Goal: Task Accomplishment & Management: Manage account settings

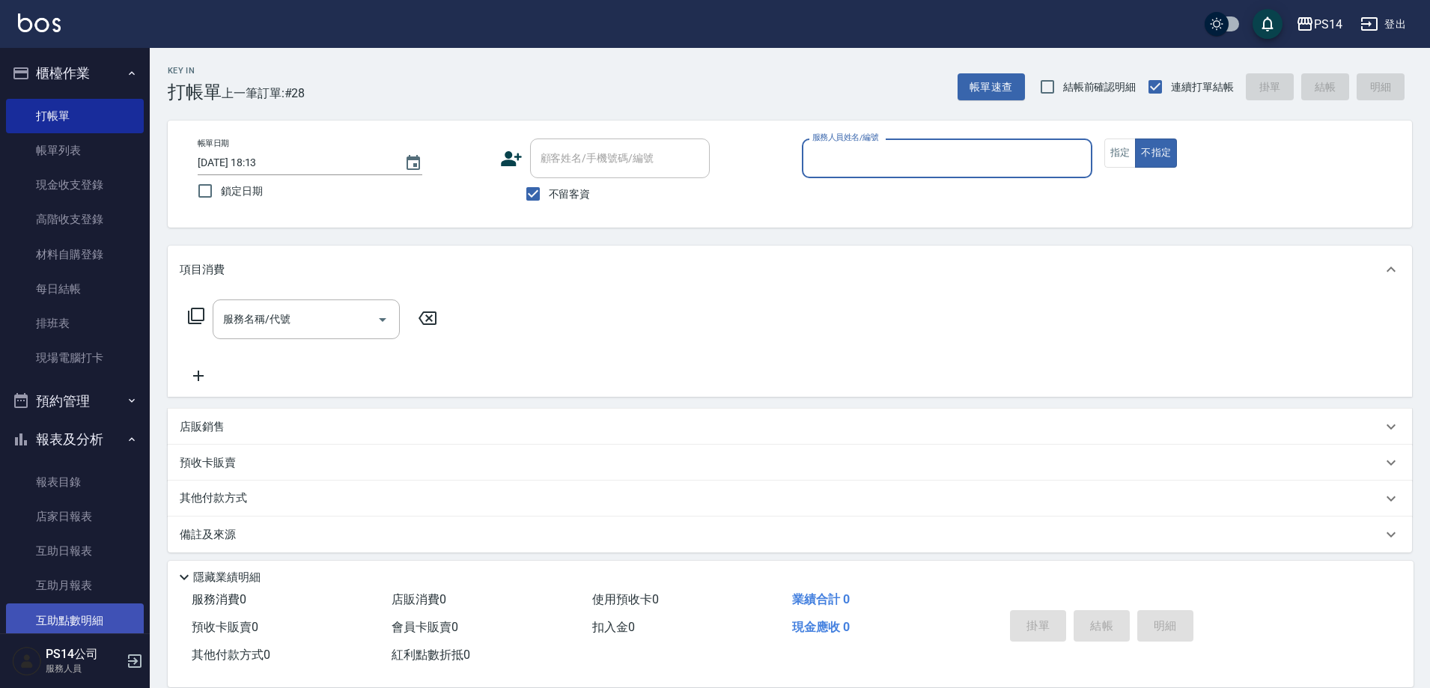
scroll to position [75, 0]
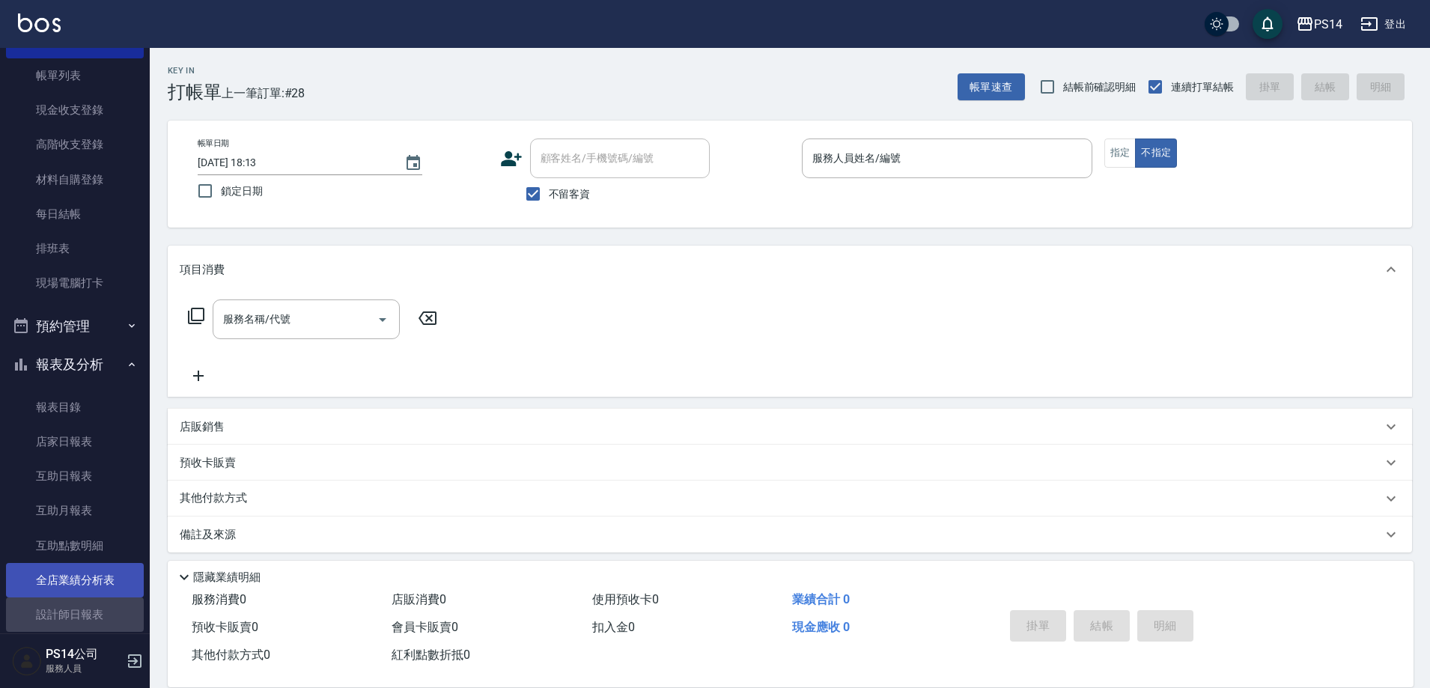
drag, startPoint x: 78, startPoint y: 613, endPoint x: 91, endPoint y: 586, distance: 30.5
click at [79, 616] on link "設計師日報表" at bounding box center [75, 615] width 138 height 34
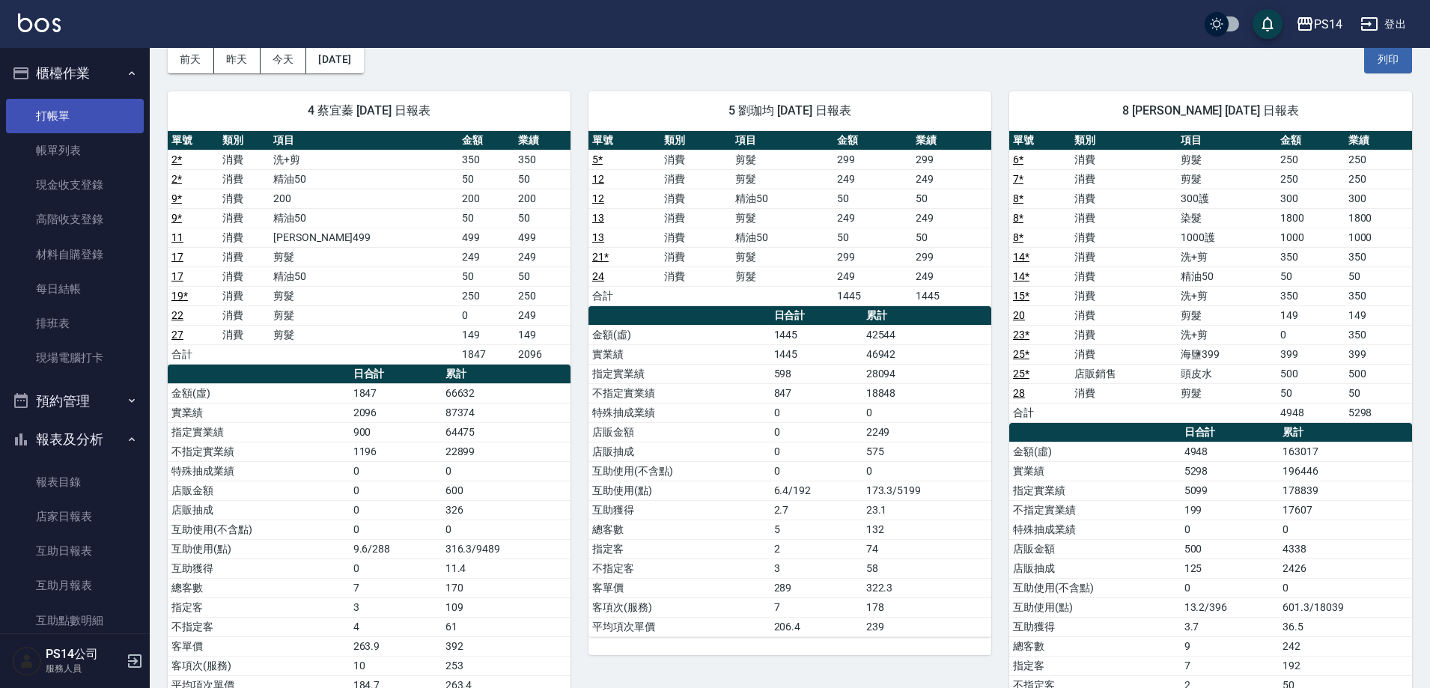
click at [60, 117] on link "打帳單" at bounding box center [75, 116] width 138 height 34
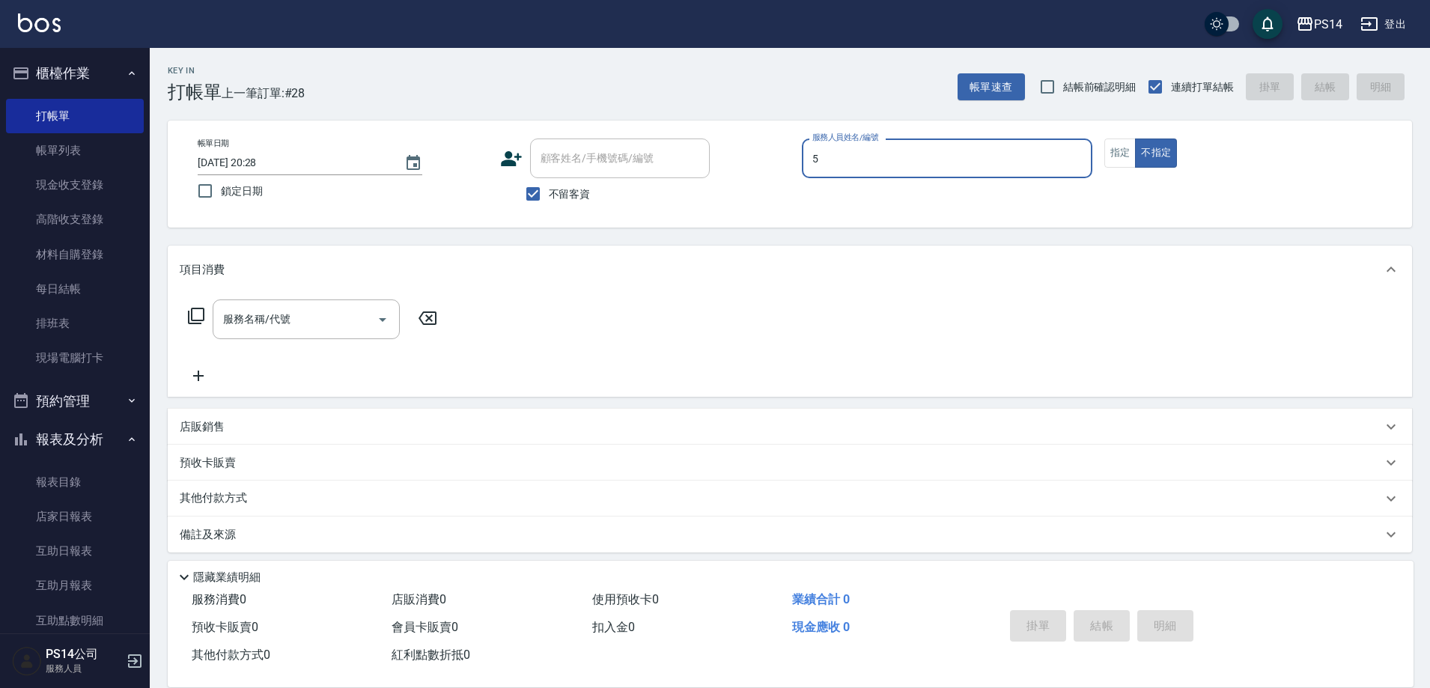
type input "劉珈均-5"
type button "false"
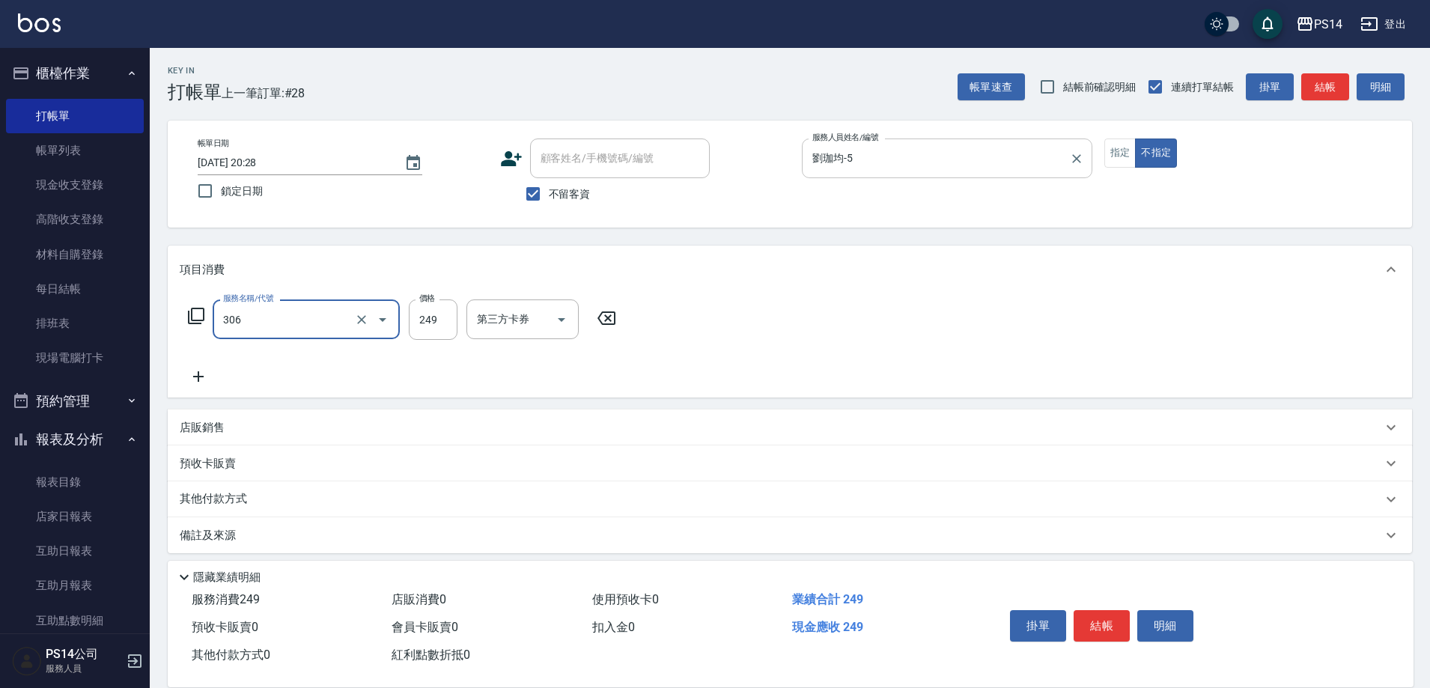
type input "剪髮(306)"
type input "劉珈均-5"
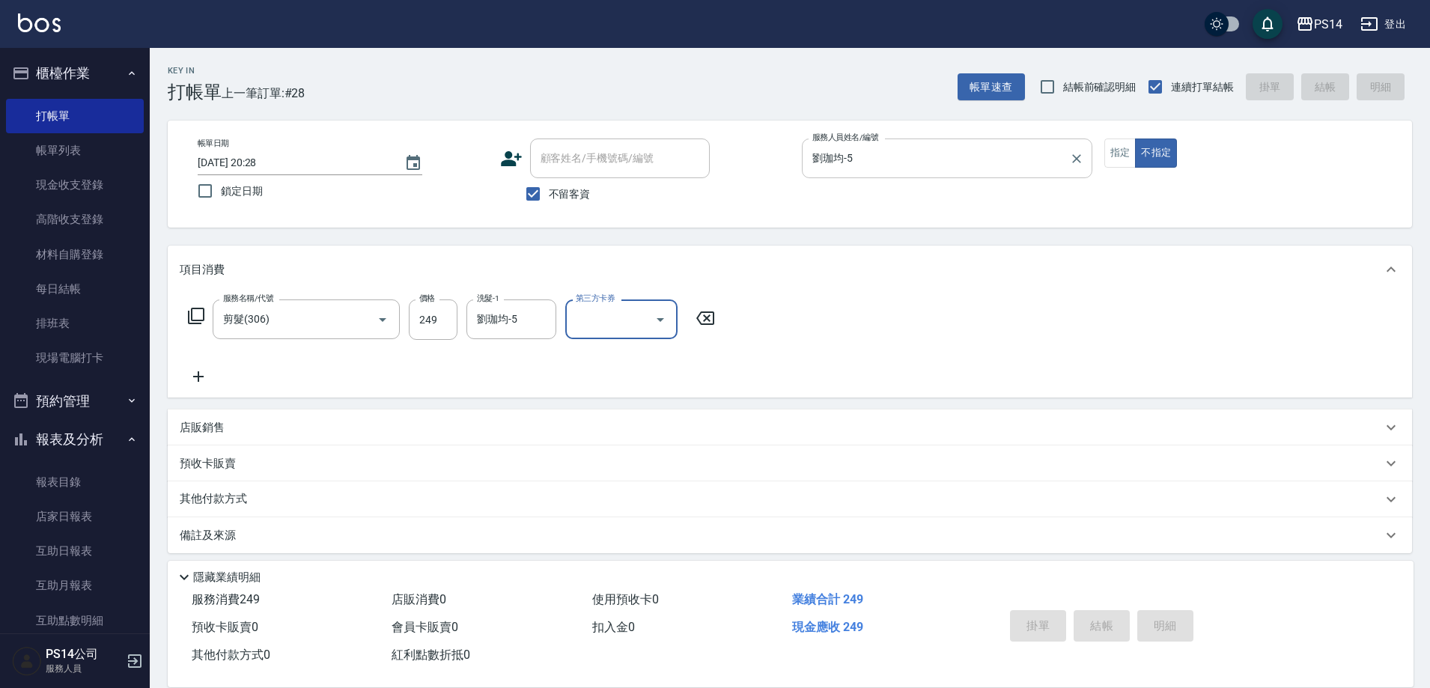
type input "[DATE] 20:40"
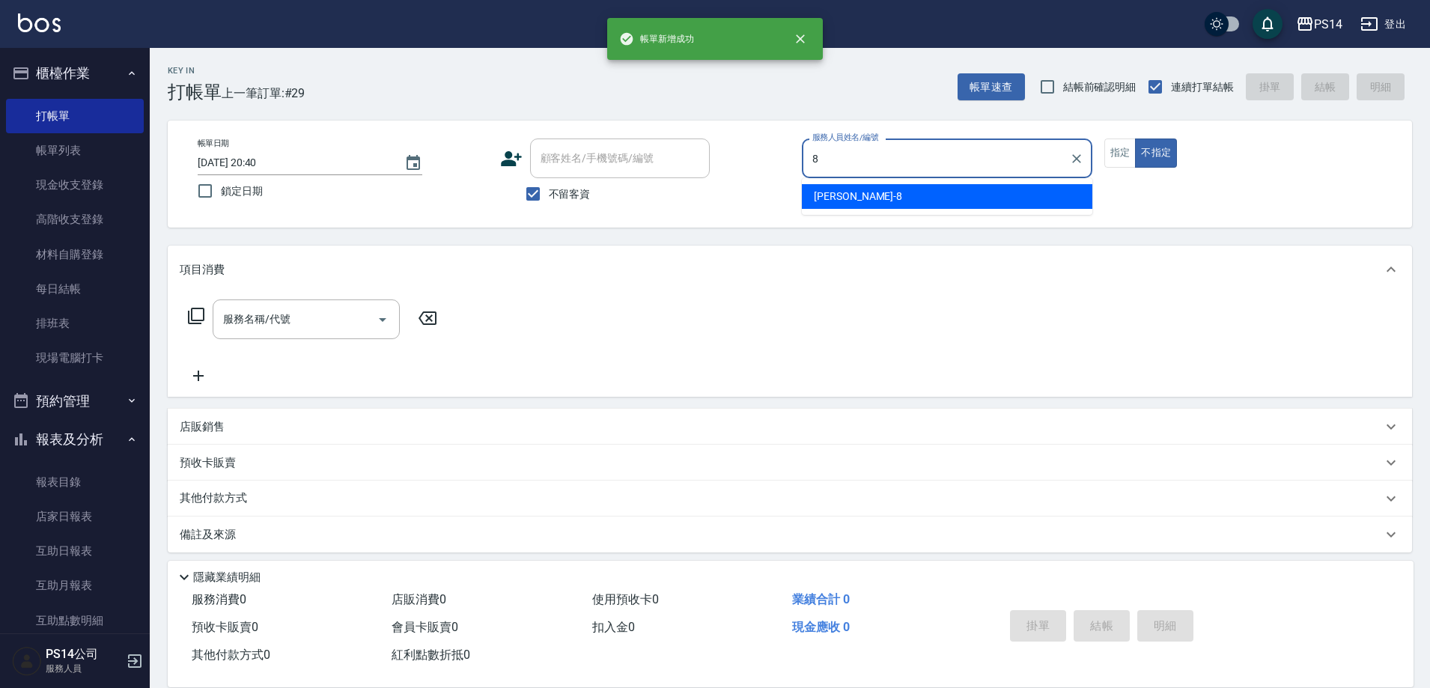
type input "[PERSON_NAME]-8"
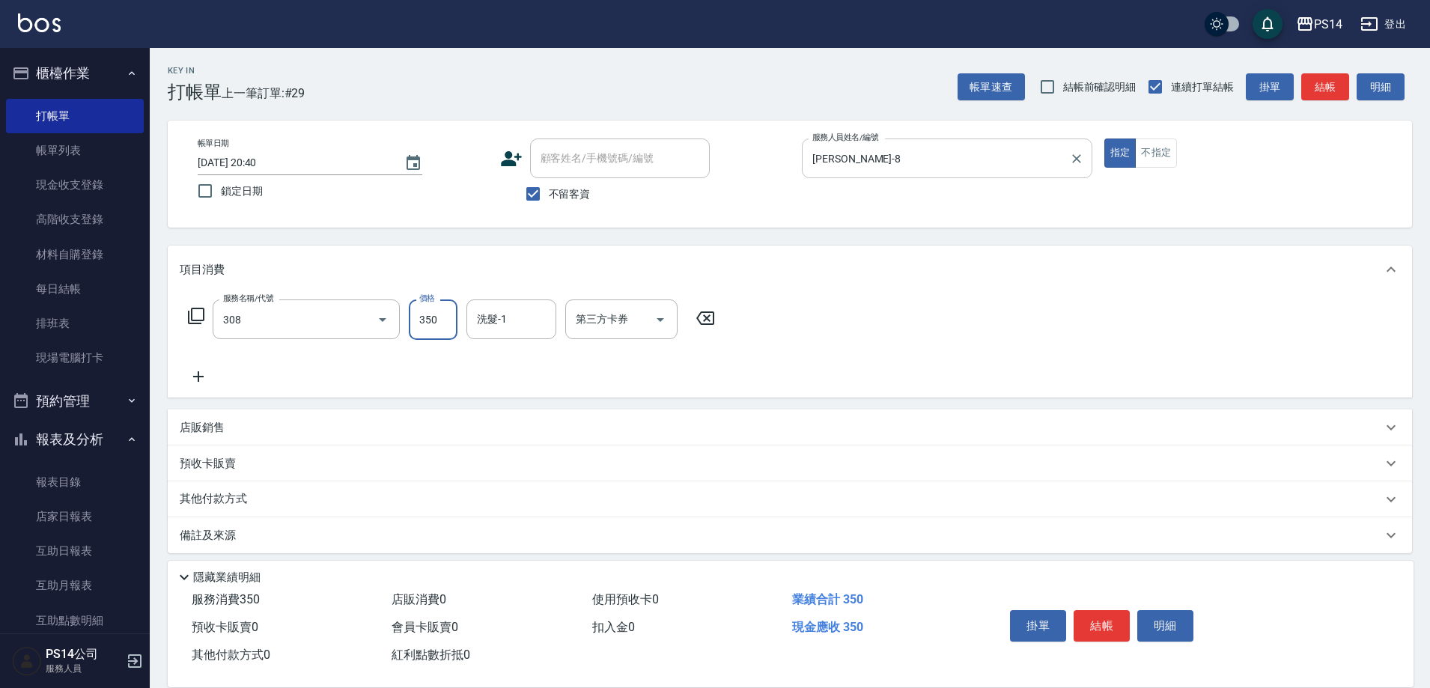
type input "洗+剪(308)"
type input "李祥君 -37"
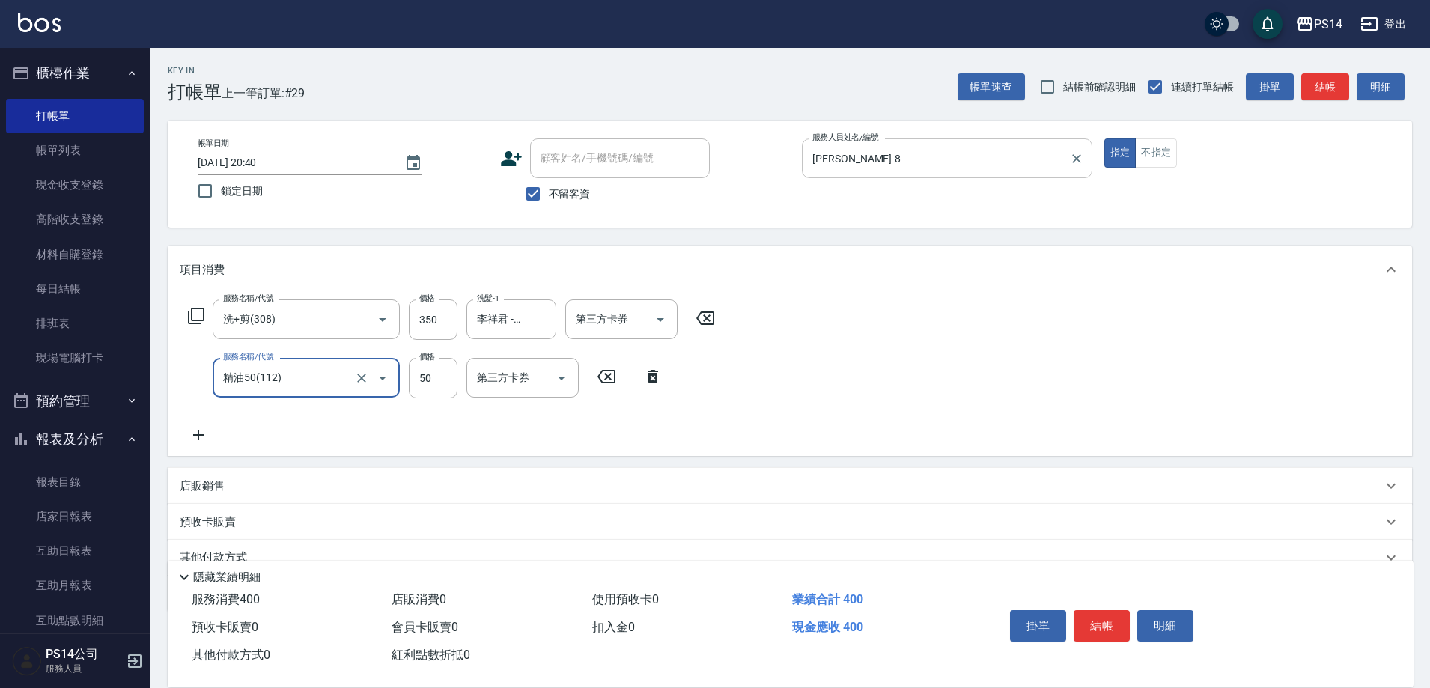
type input "精油50(112)"
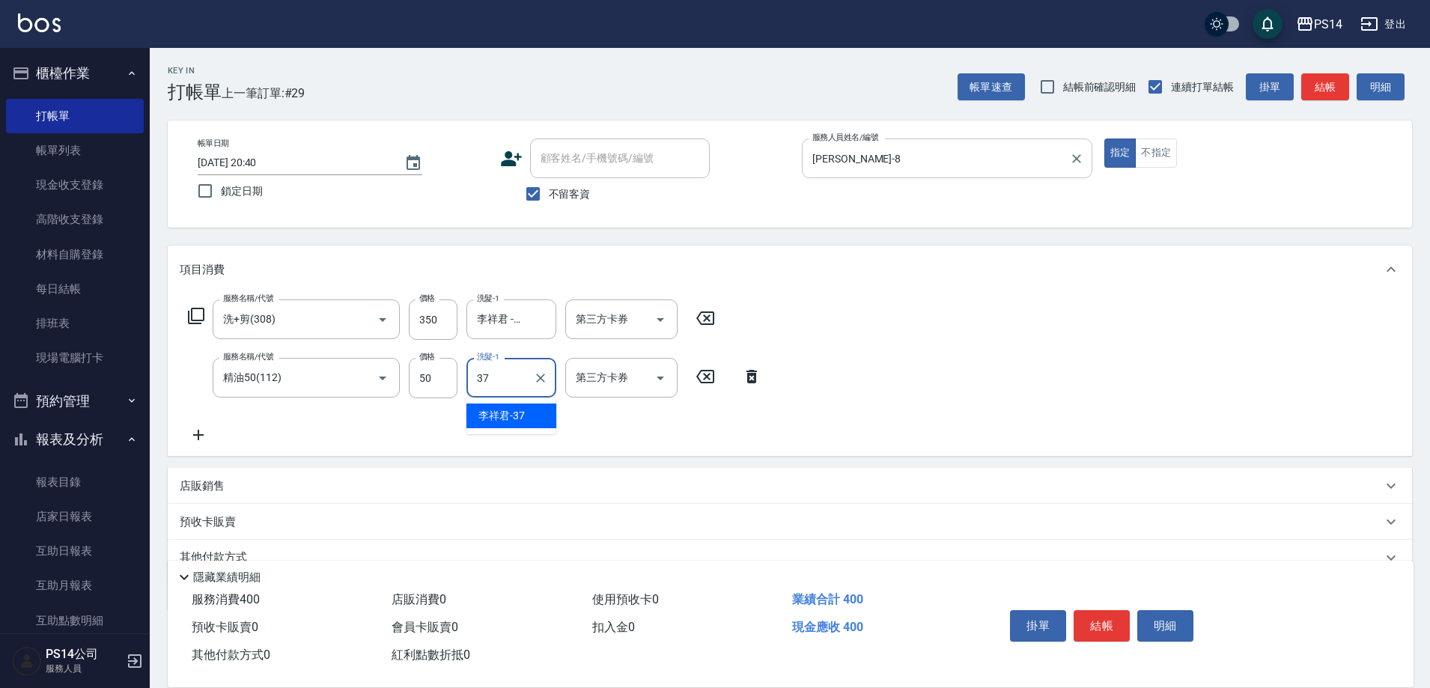
type input "李祥君 -37"
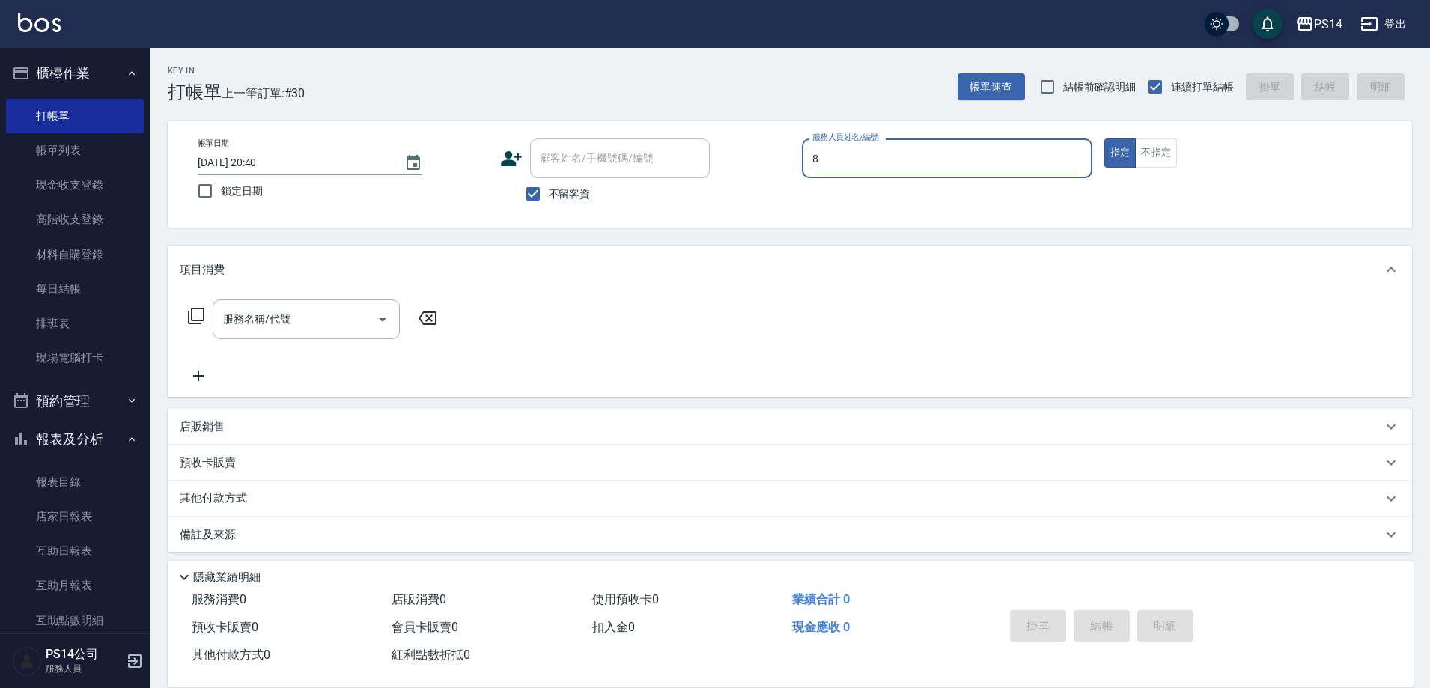
type input "[PERSON_NAME]-8"
type button "true"
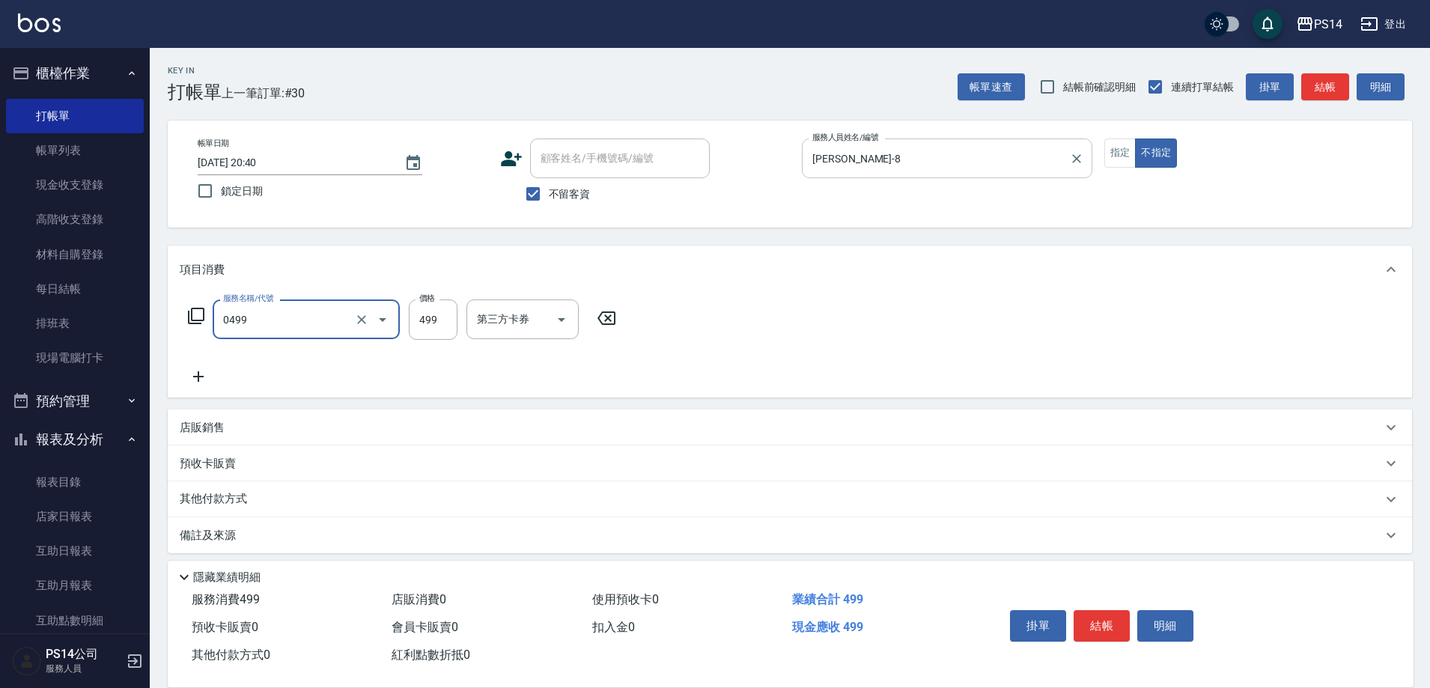
type input "[PERSON_NAME]499(0499)"
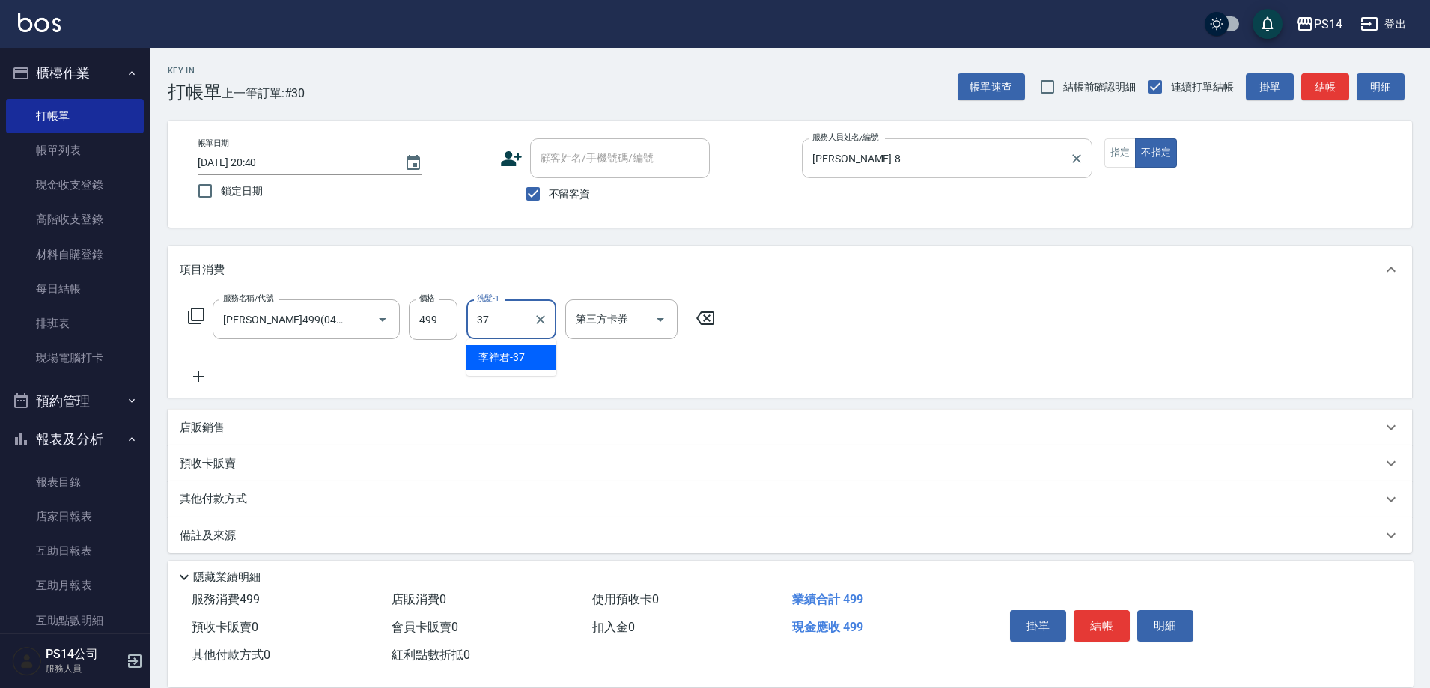
type input "李祥君 -37"
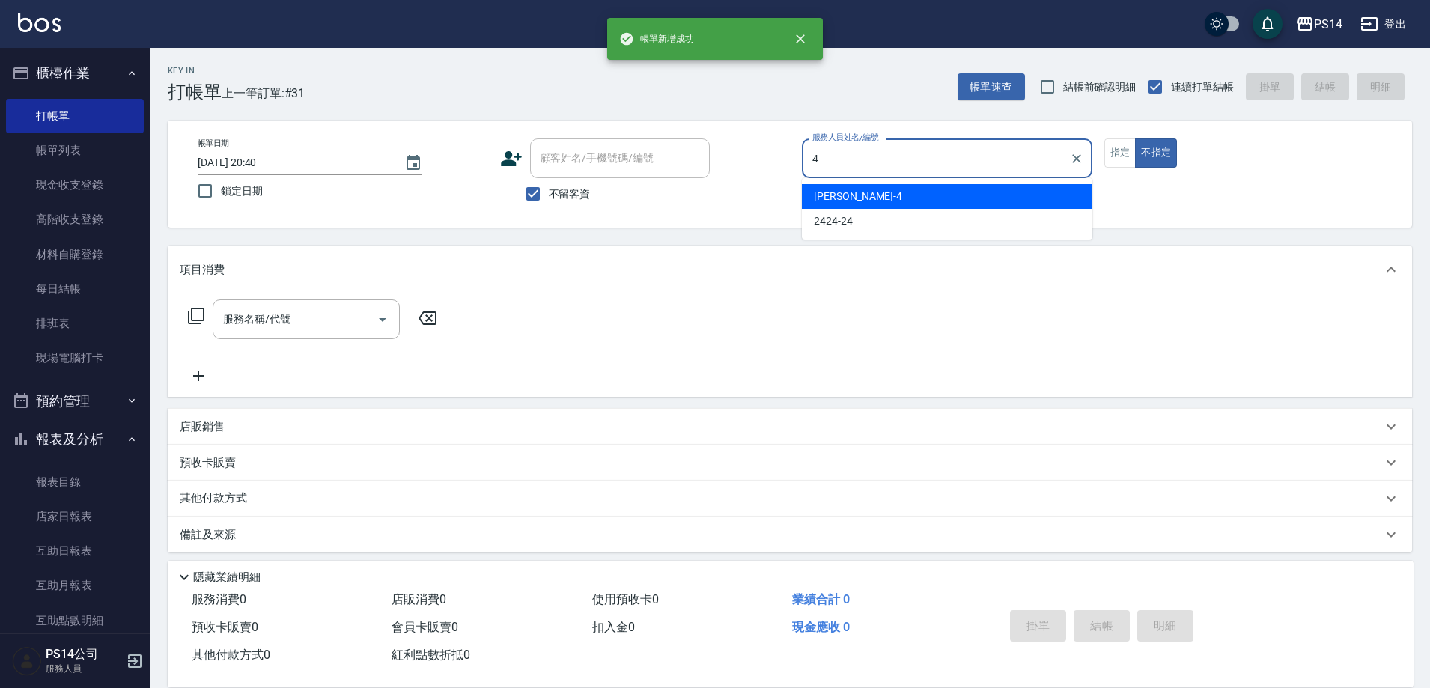
type input "[PERSON_NAME]-4"
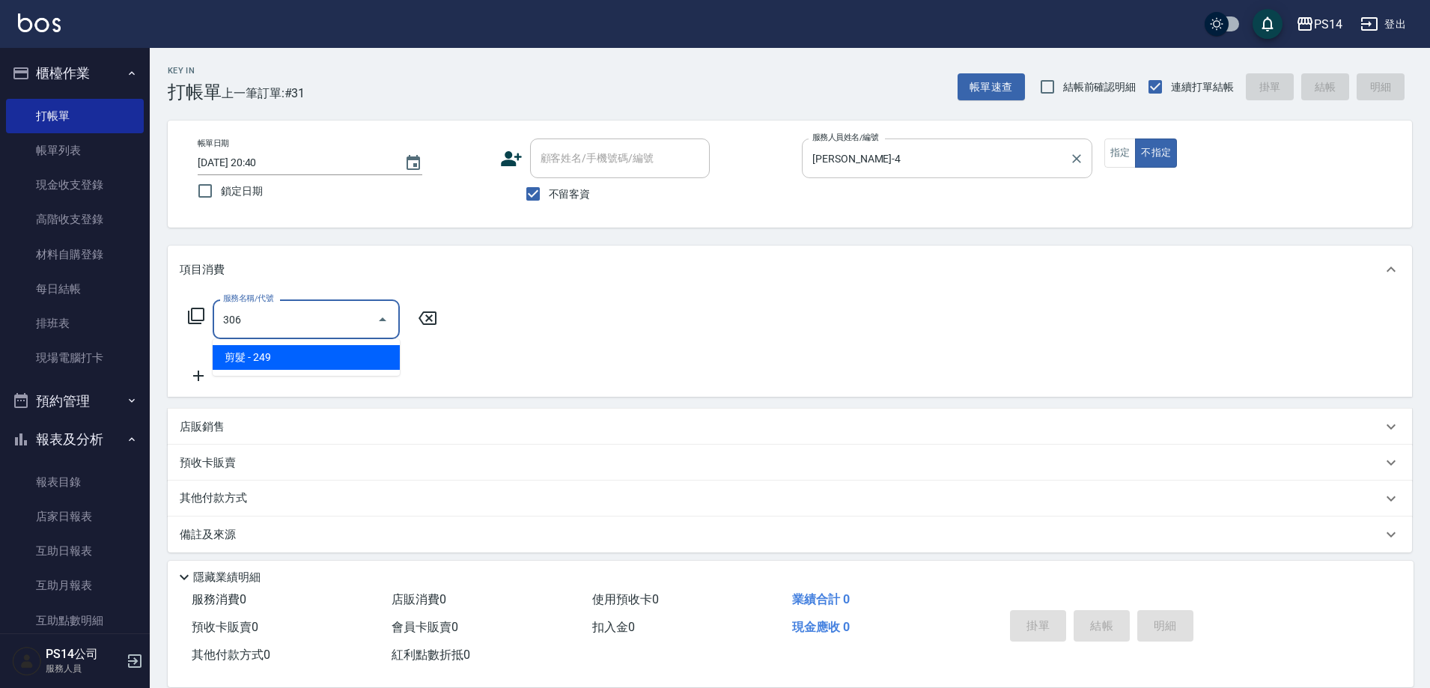
type input "剪髮(306)"
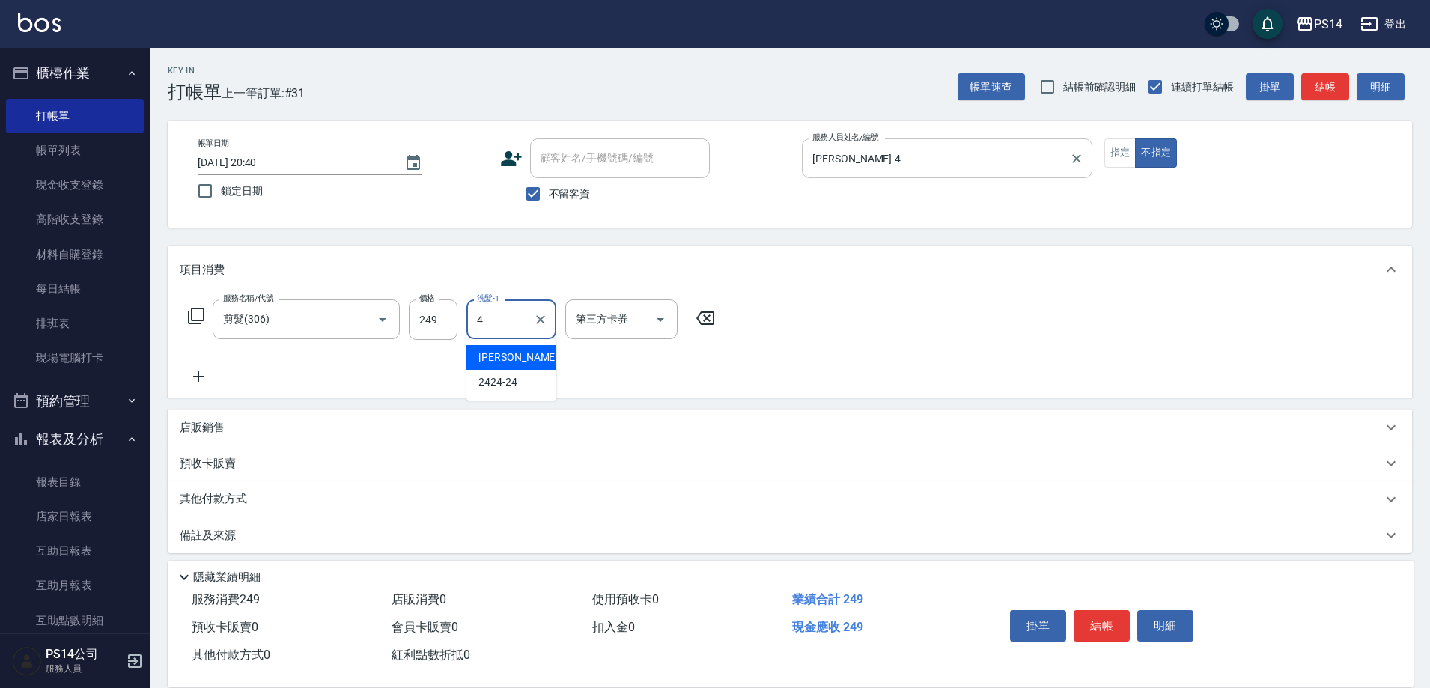
type input "[PERSON_NAME]-4"
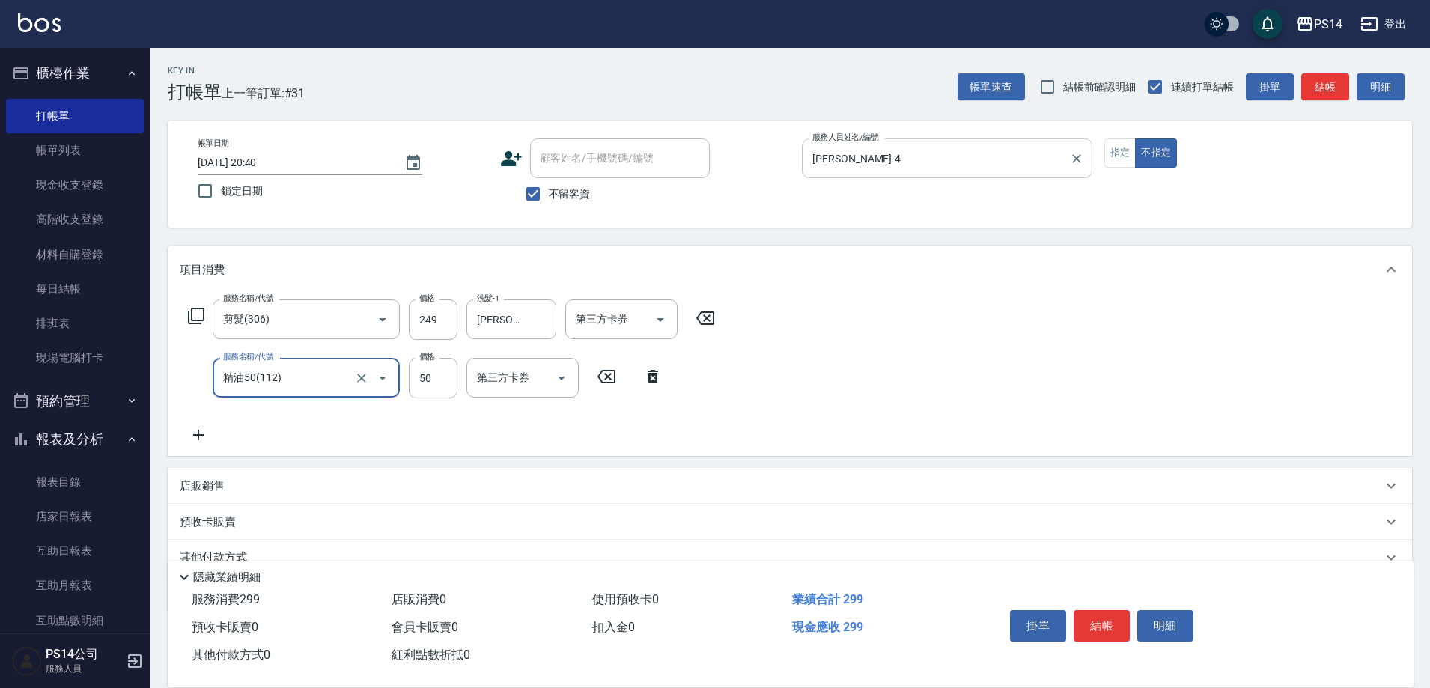
type input "精油50(112)"
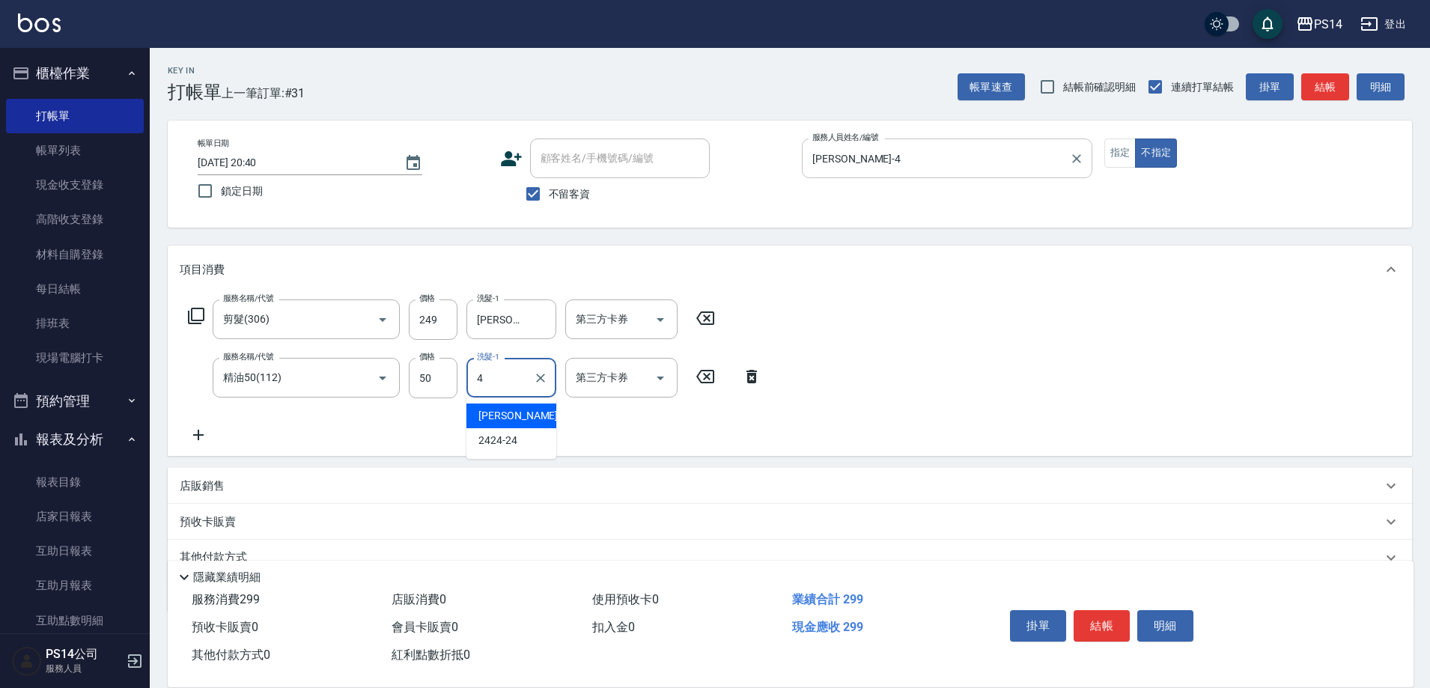
type input "[PERSON_NAME]-4"
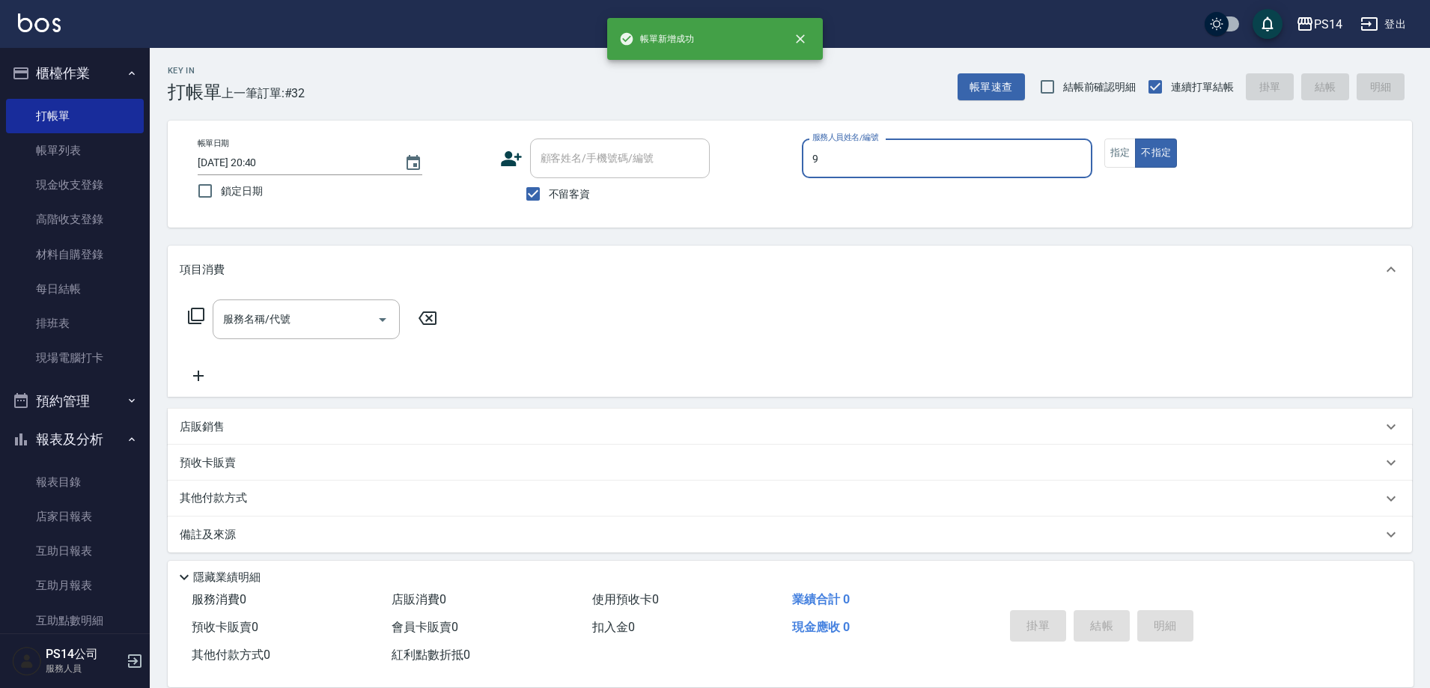
type input "[PERSON_NAME]-9"
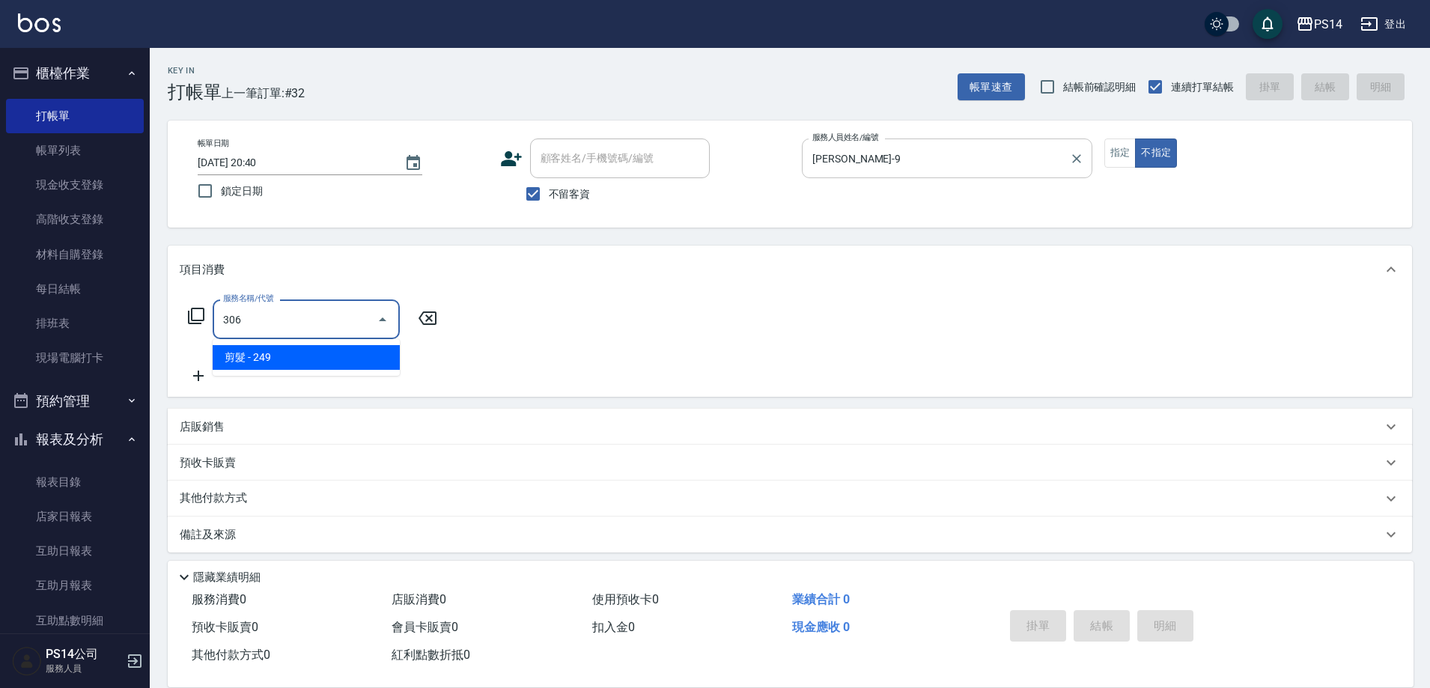
type input "剪髮(306)"
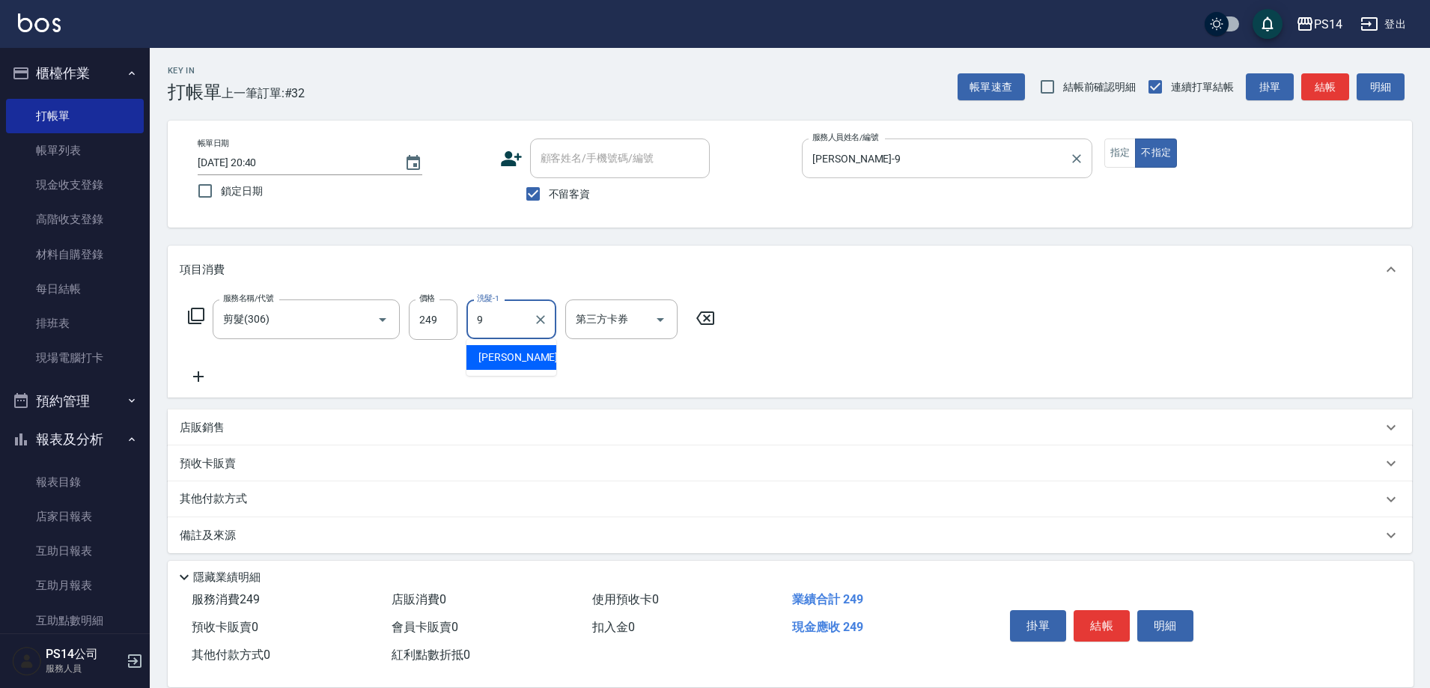
type input "[PERSON_NAME]-9"
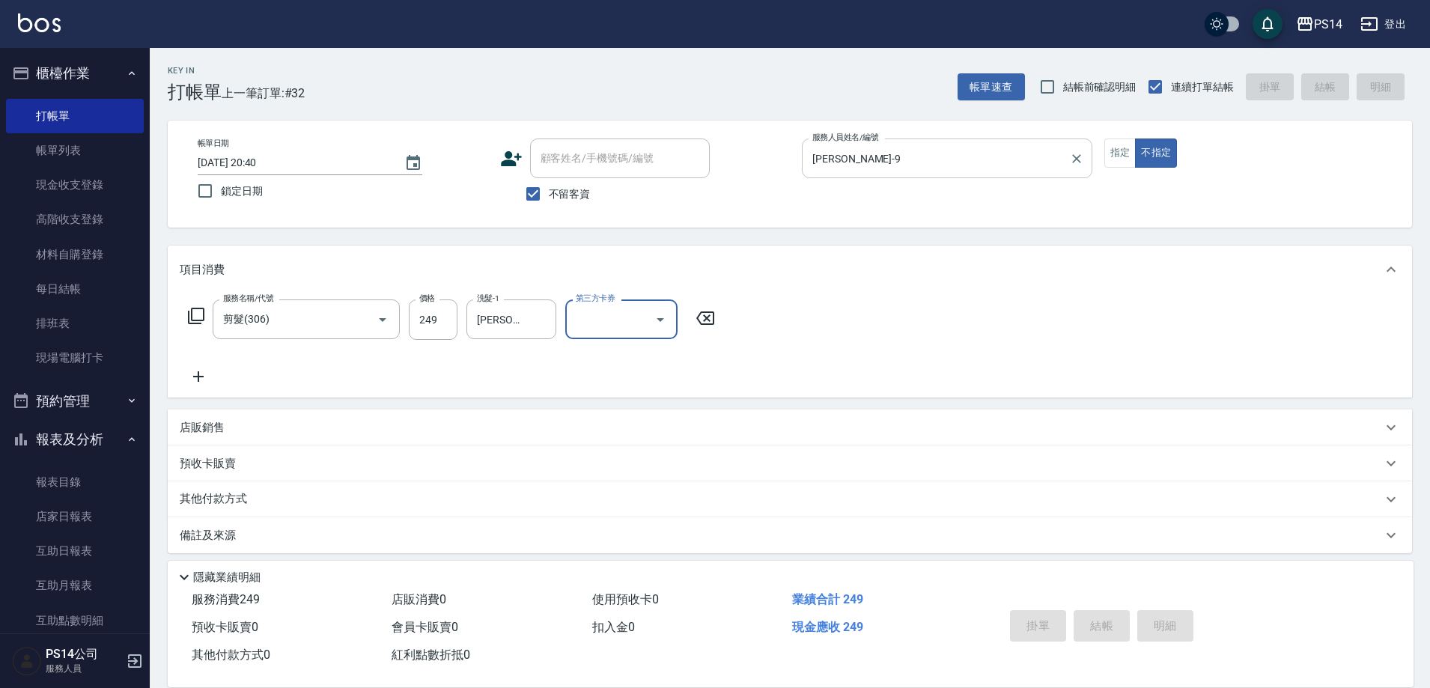
type input "[DATE] 20:41"
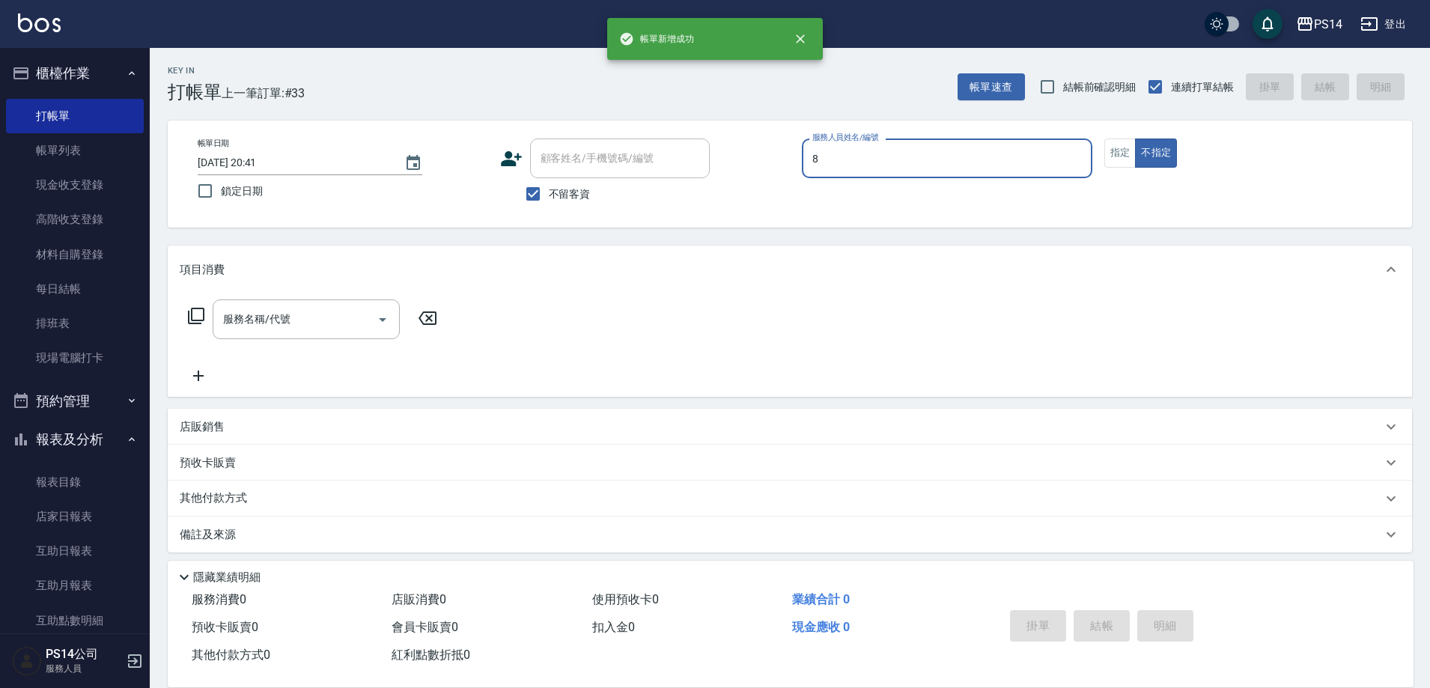
type input "[PERSON_NAME]-8"
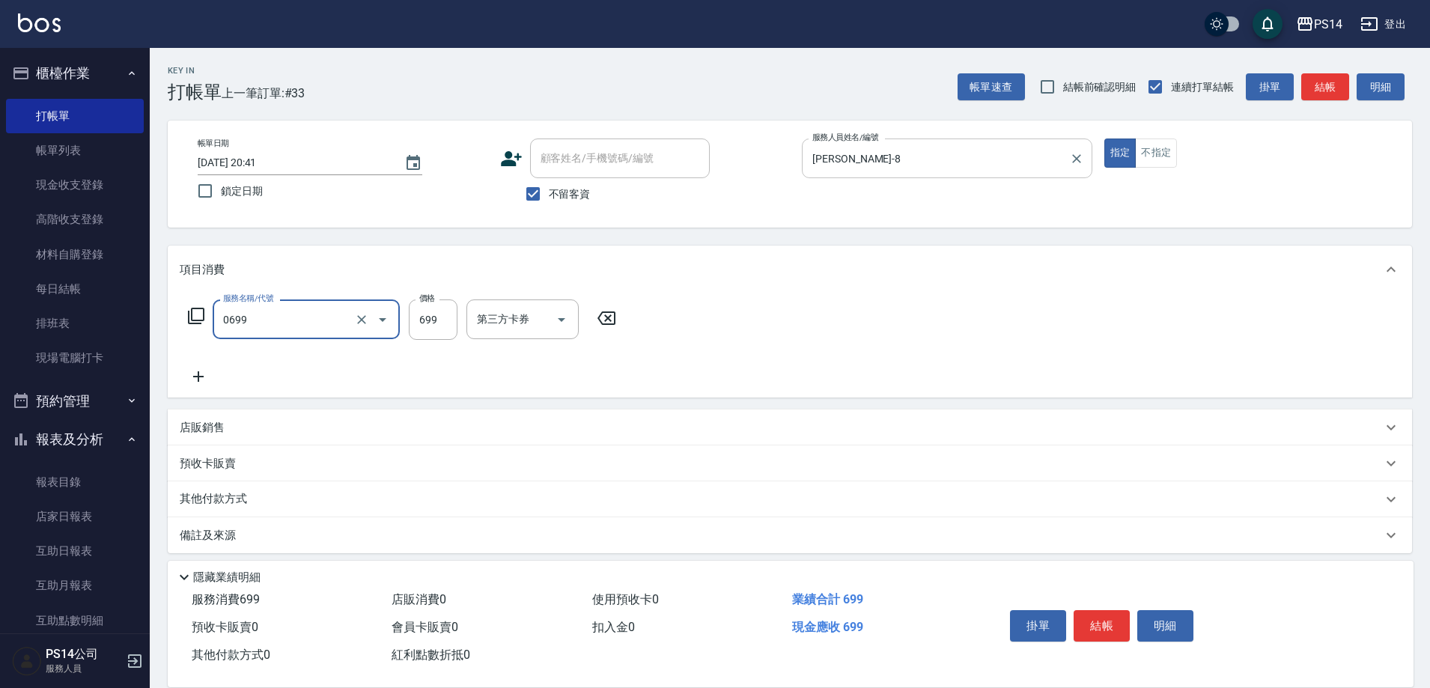
type input "精油SPA(0699)"
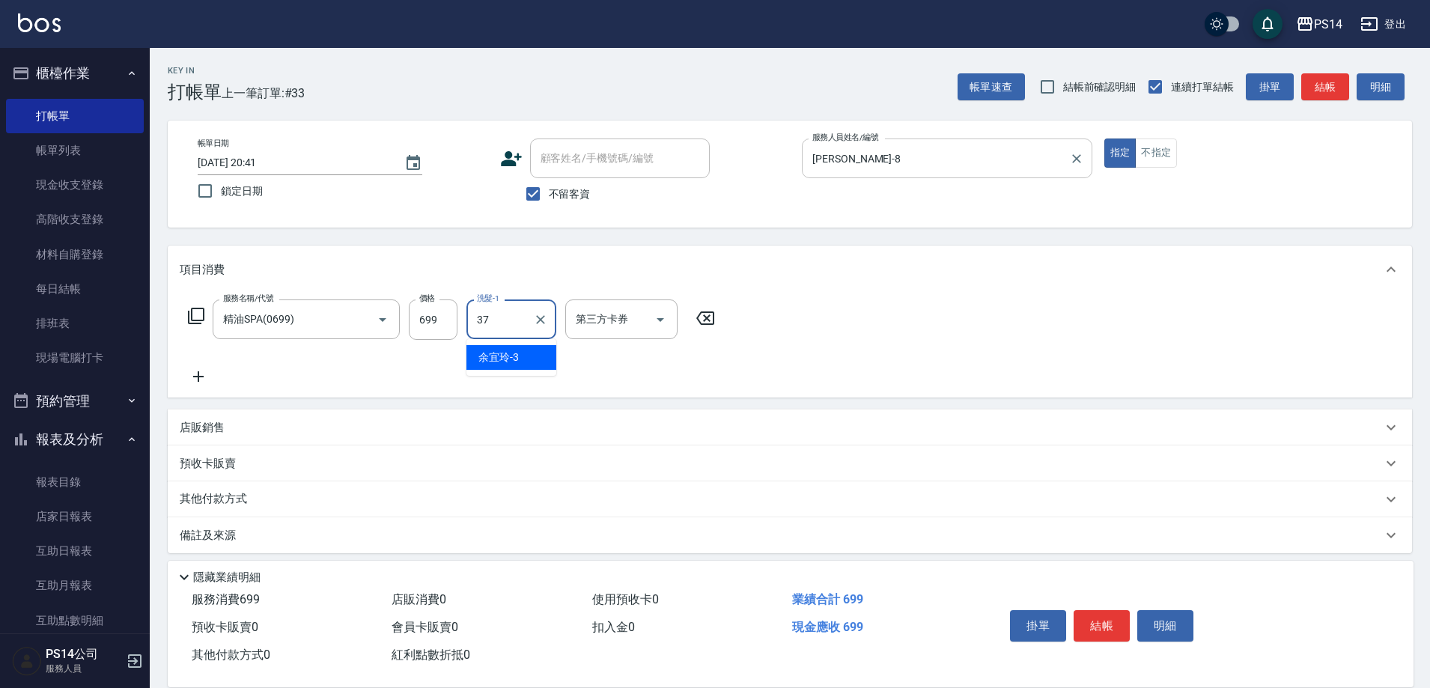
type input "李祥君 -37"
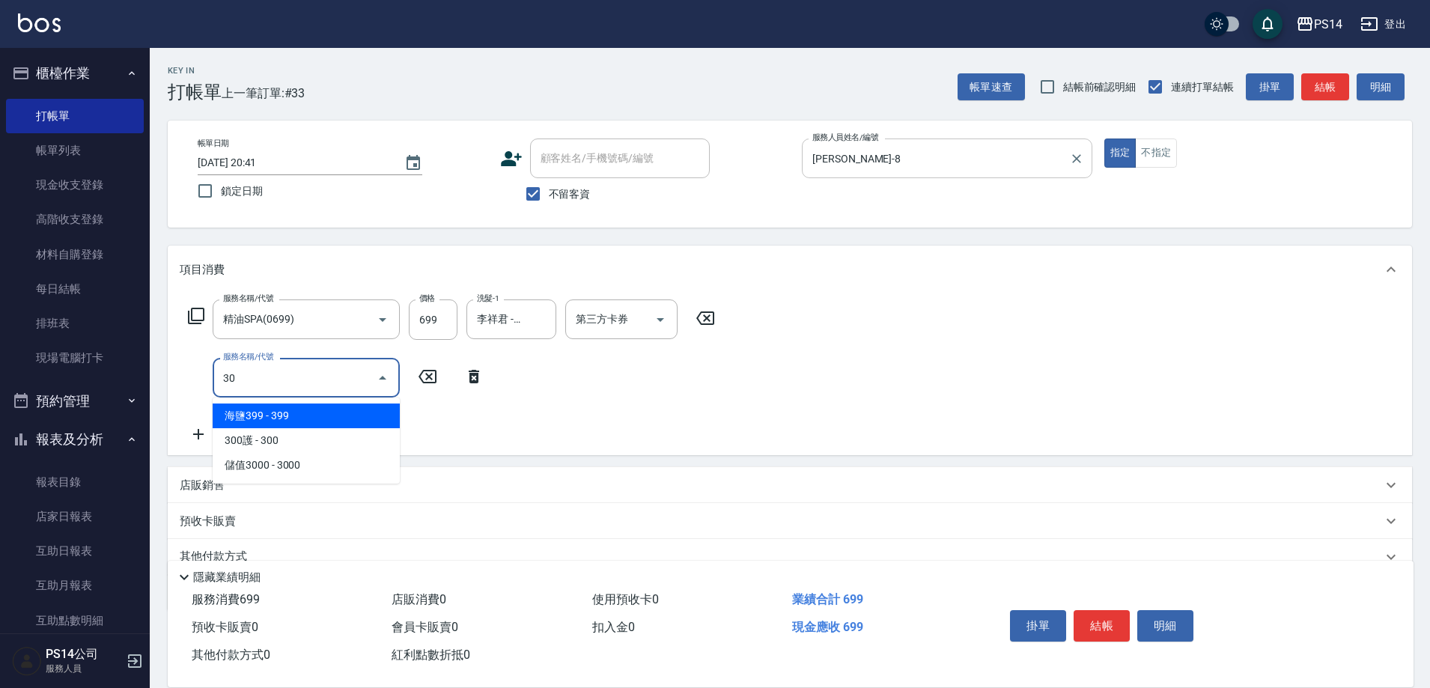
type input "303"
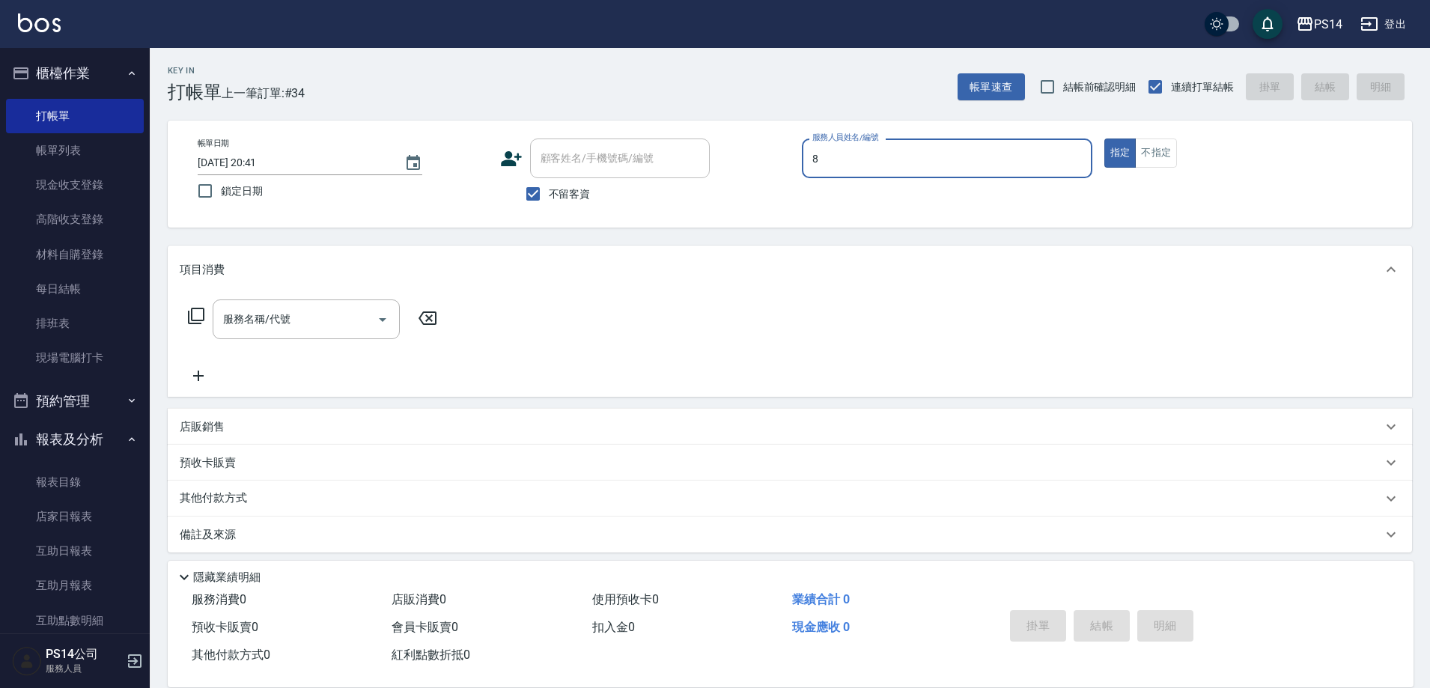
type input "[PERSON_NAME]-8"
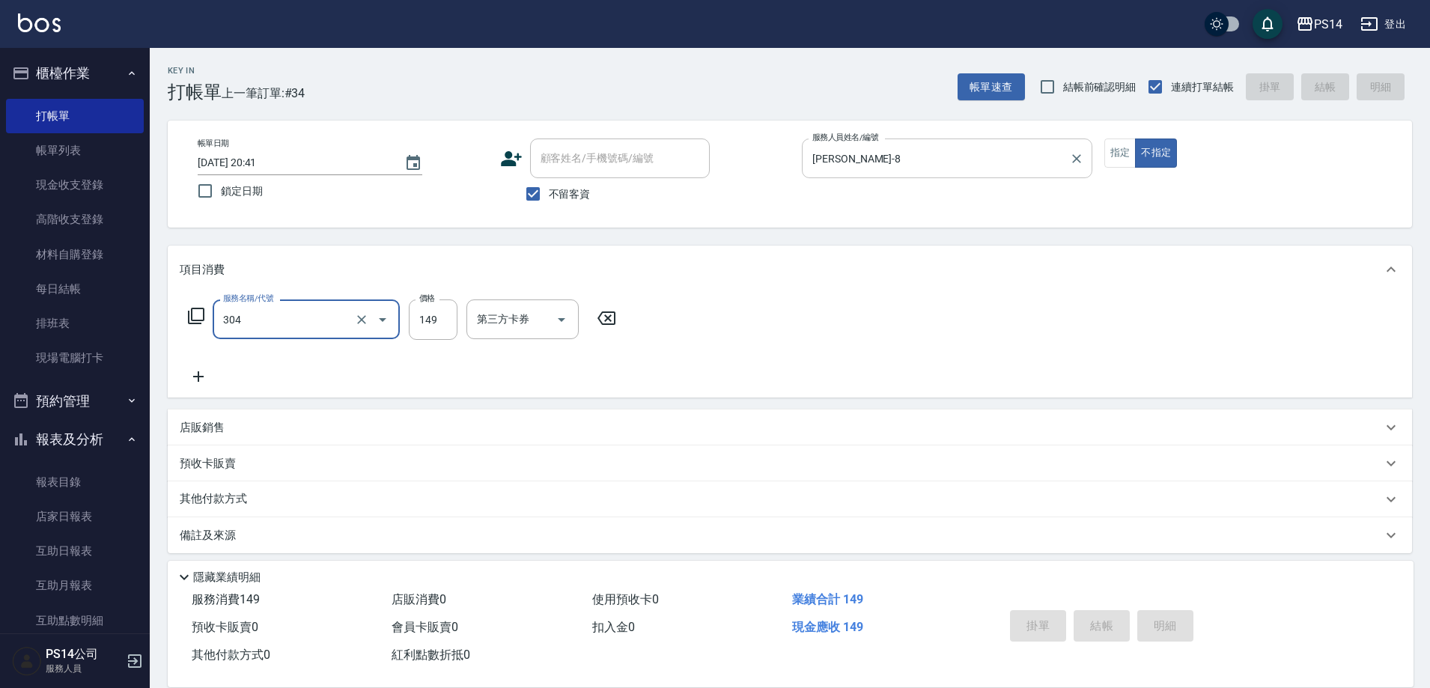
type input "304"
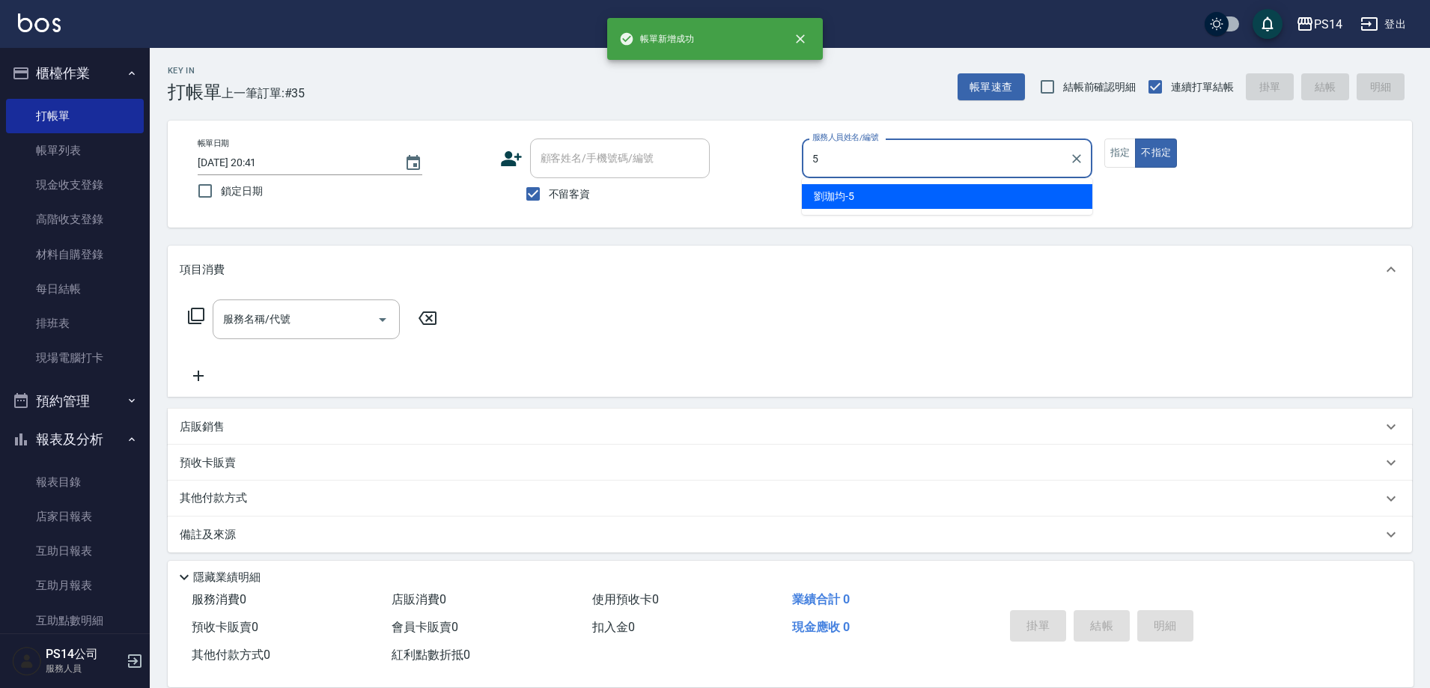
type input "劉珈均-5"
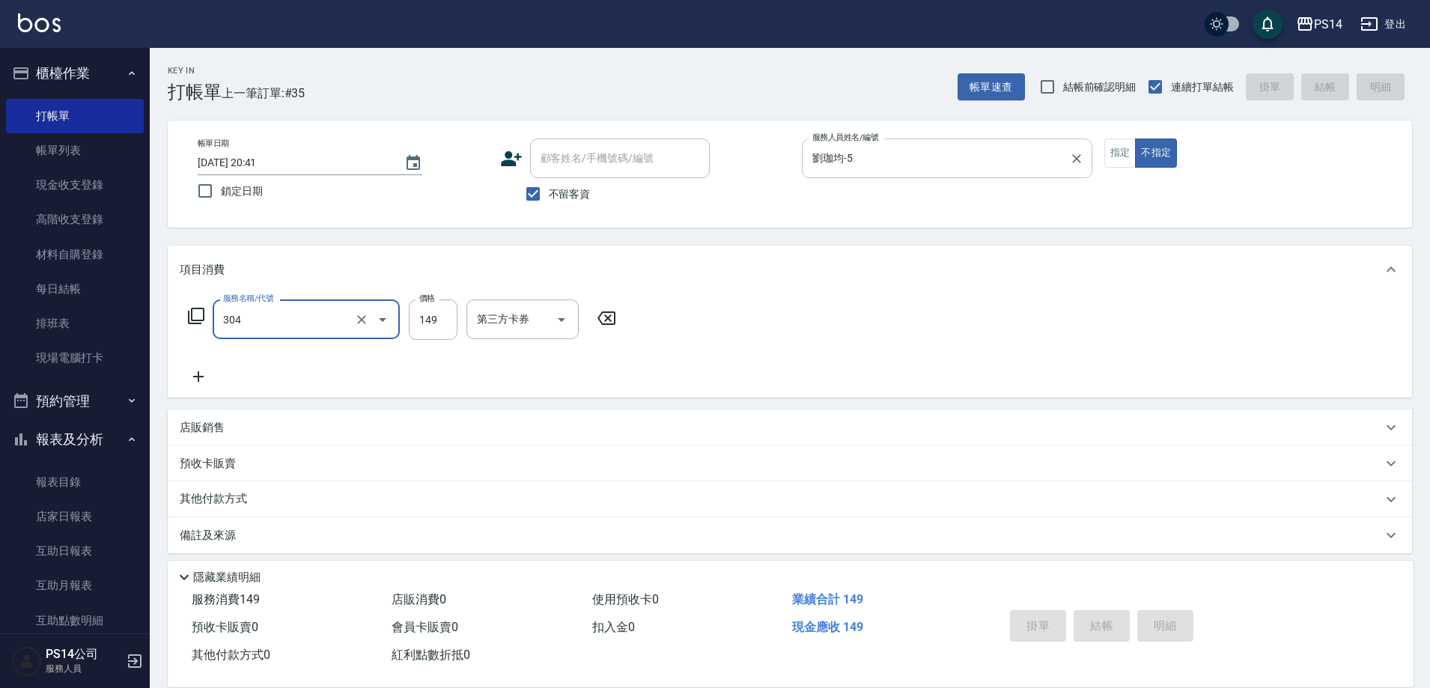
type input "304"
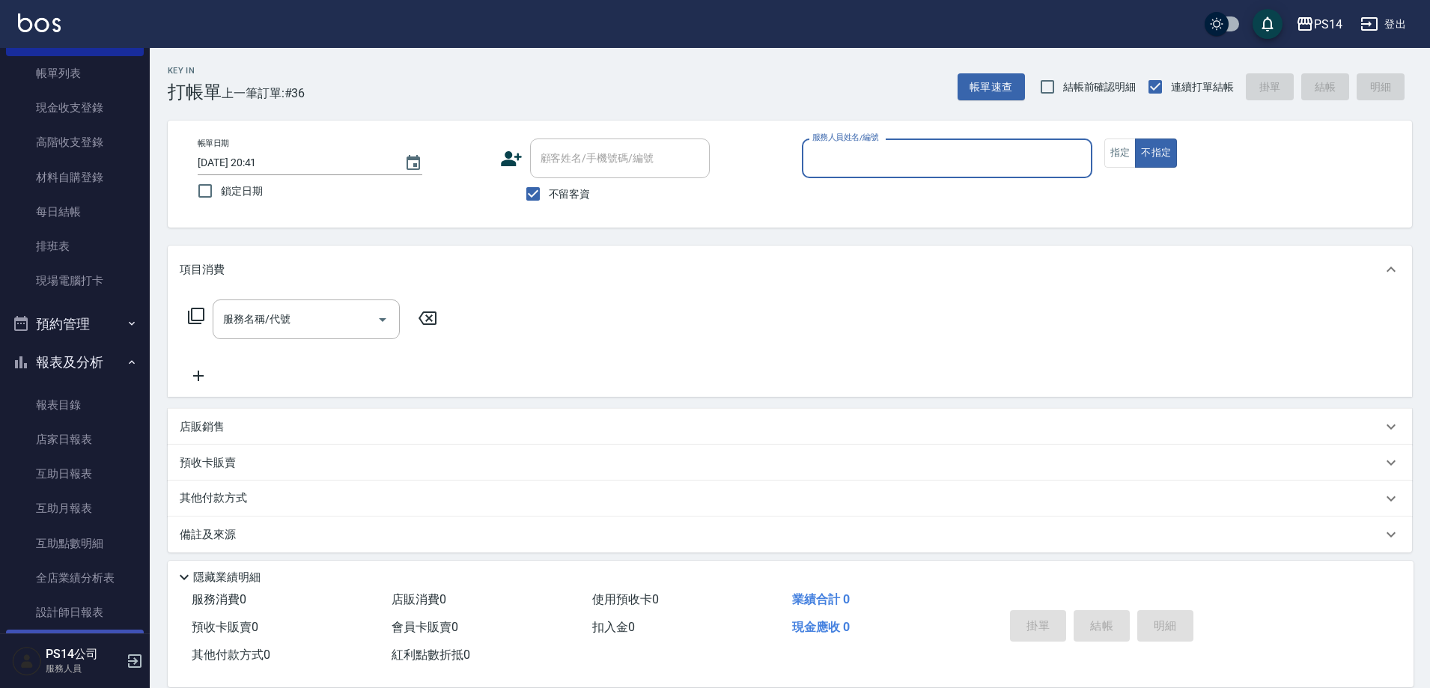
scroll to position [150, 0]
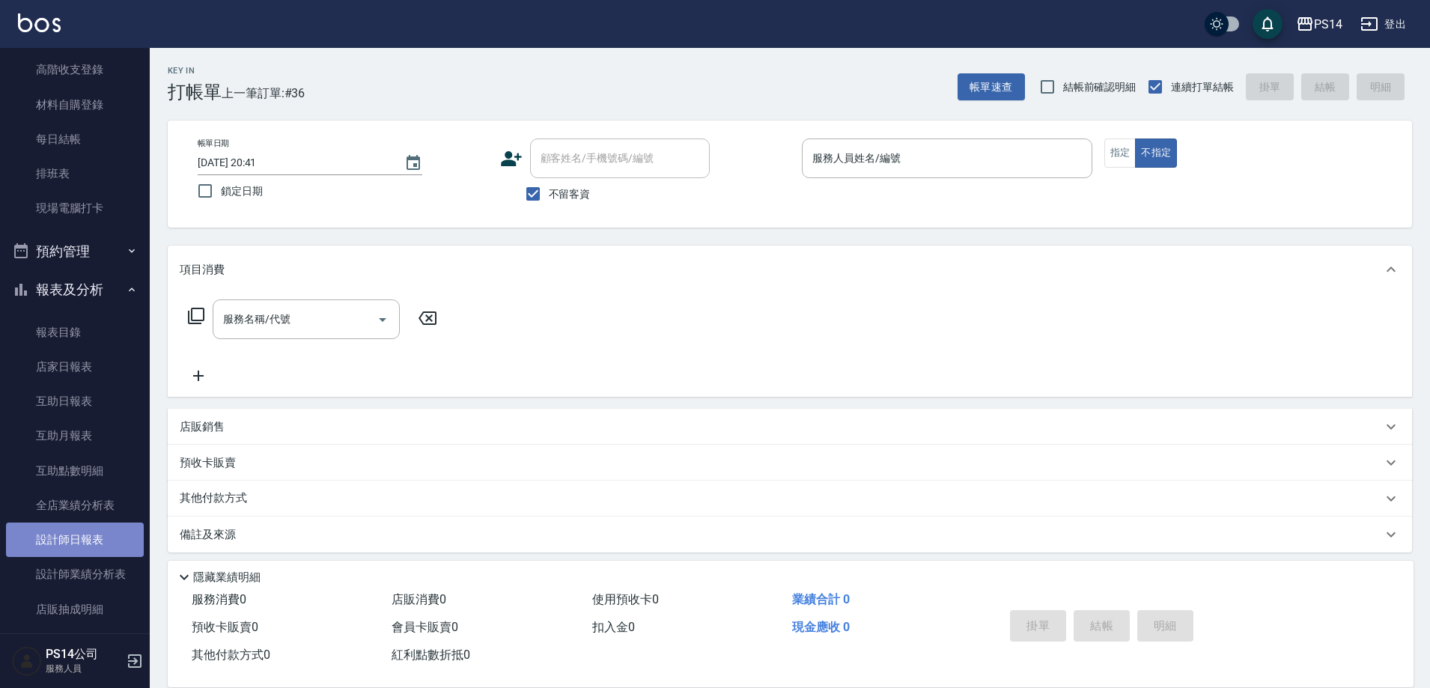
click at [91, 542] on link "設計師日報表" at bounding box center [75, 540] width 138 height 34
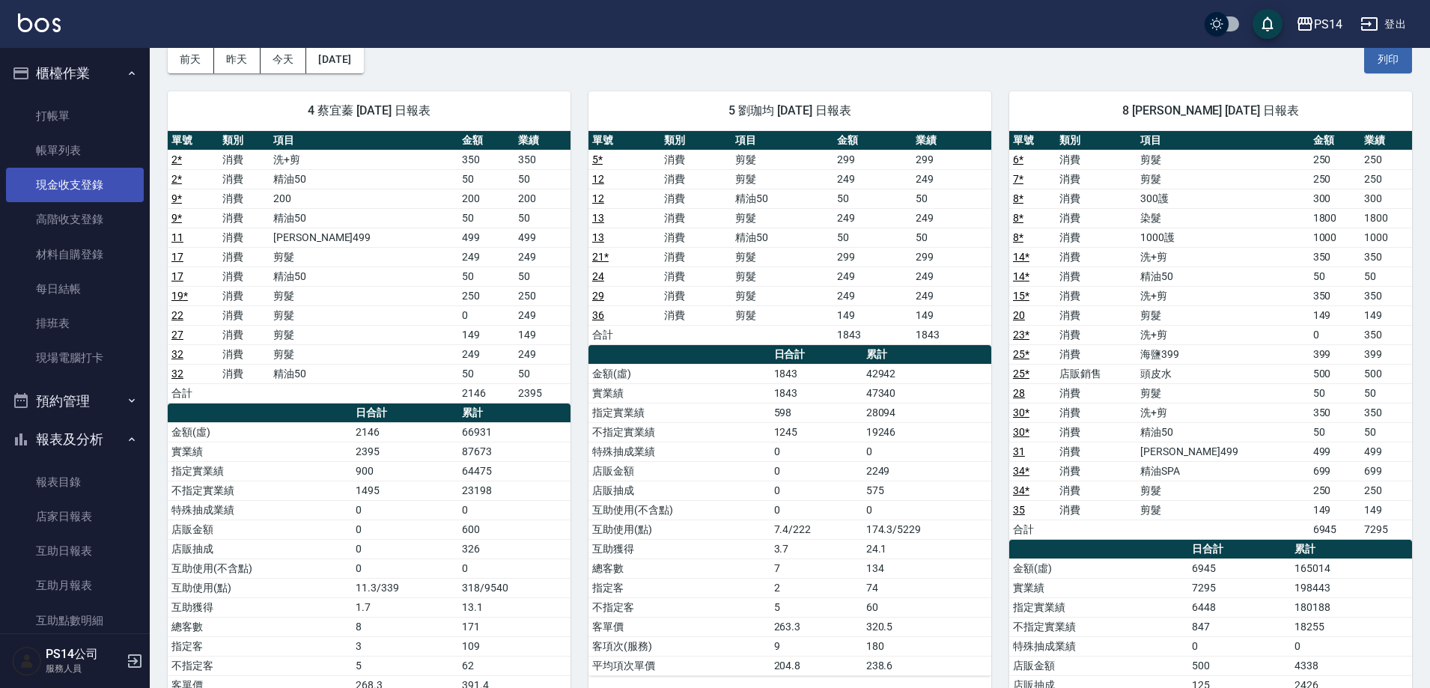
click at [100, 189] on link "現金收支登錄" at bounding box center [75, 185] width 138 height 34
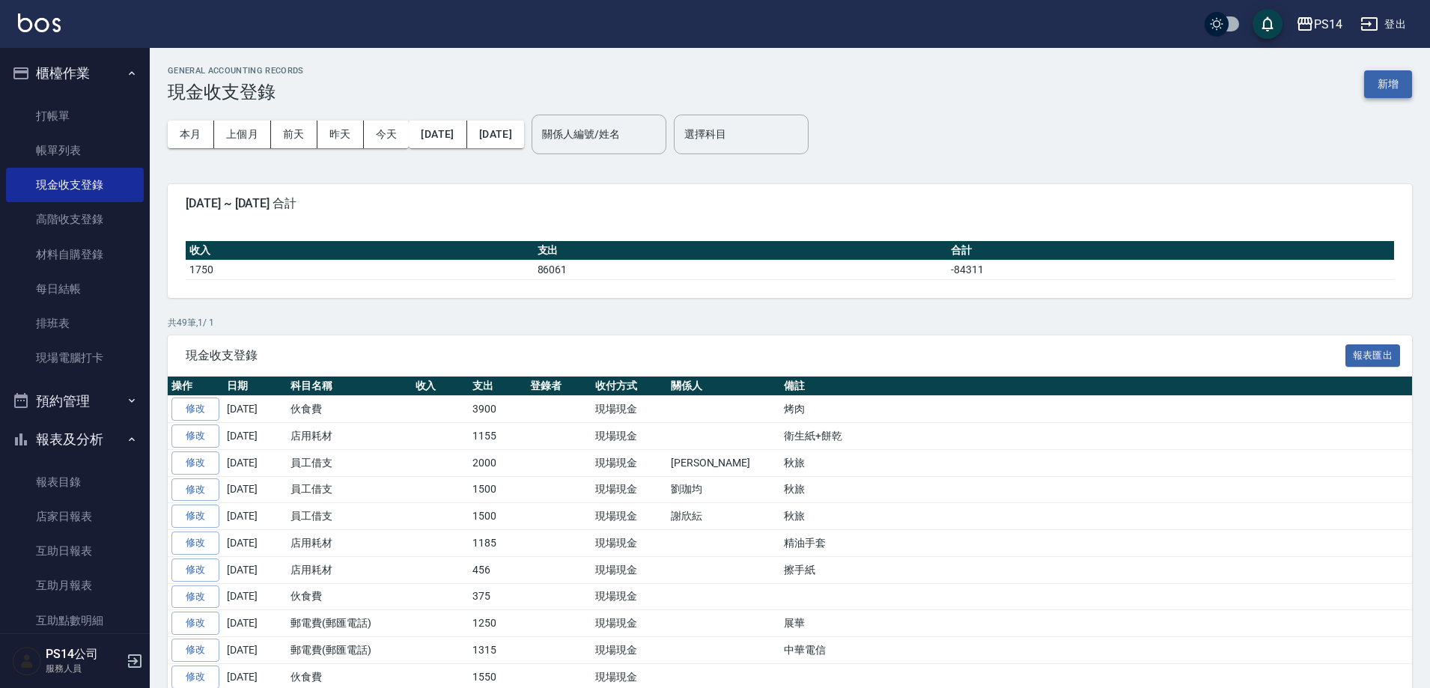
click at [1370, 88] on button "新增" at bounding box center [1388, 84] width 48 height 28
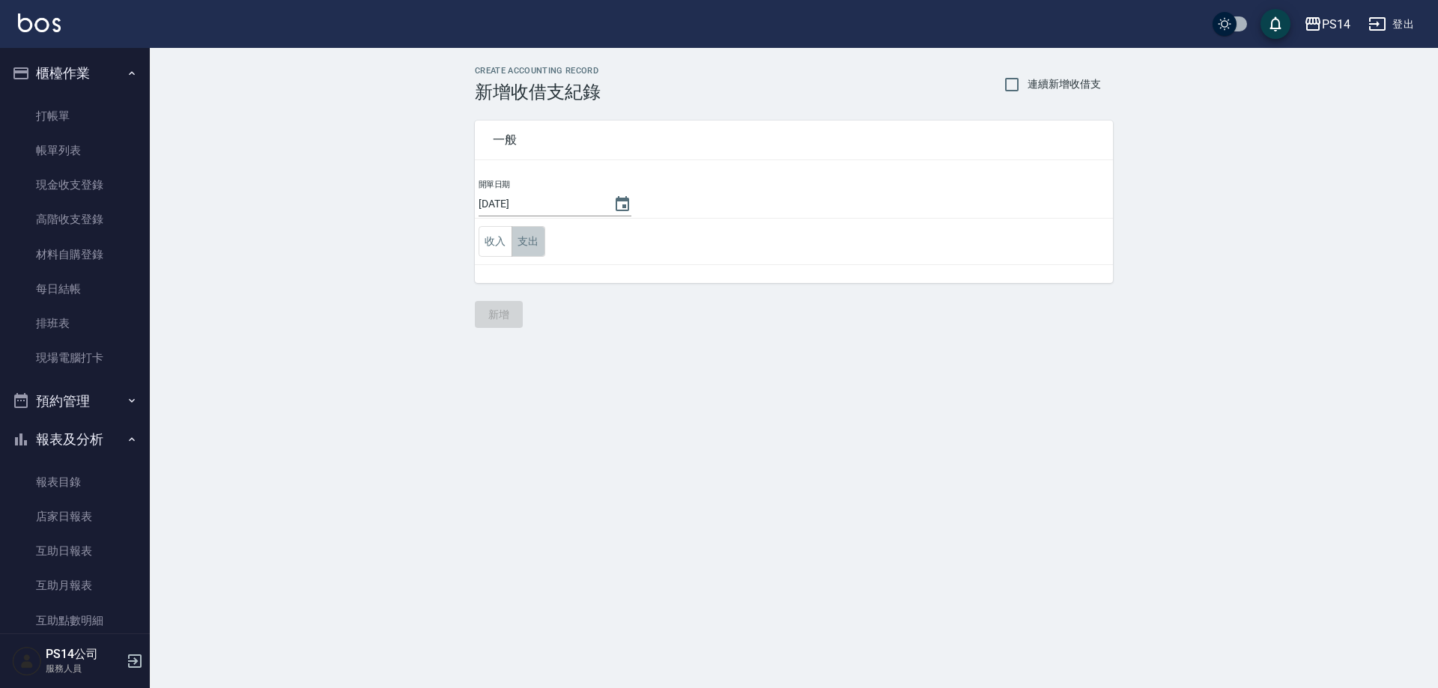
click at [521, 253] on button "支出" at bounding box center [528, 241] width 34 height 31
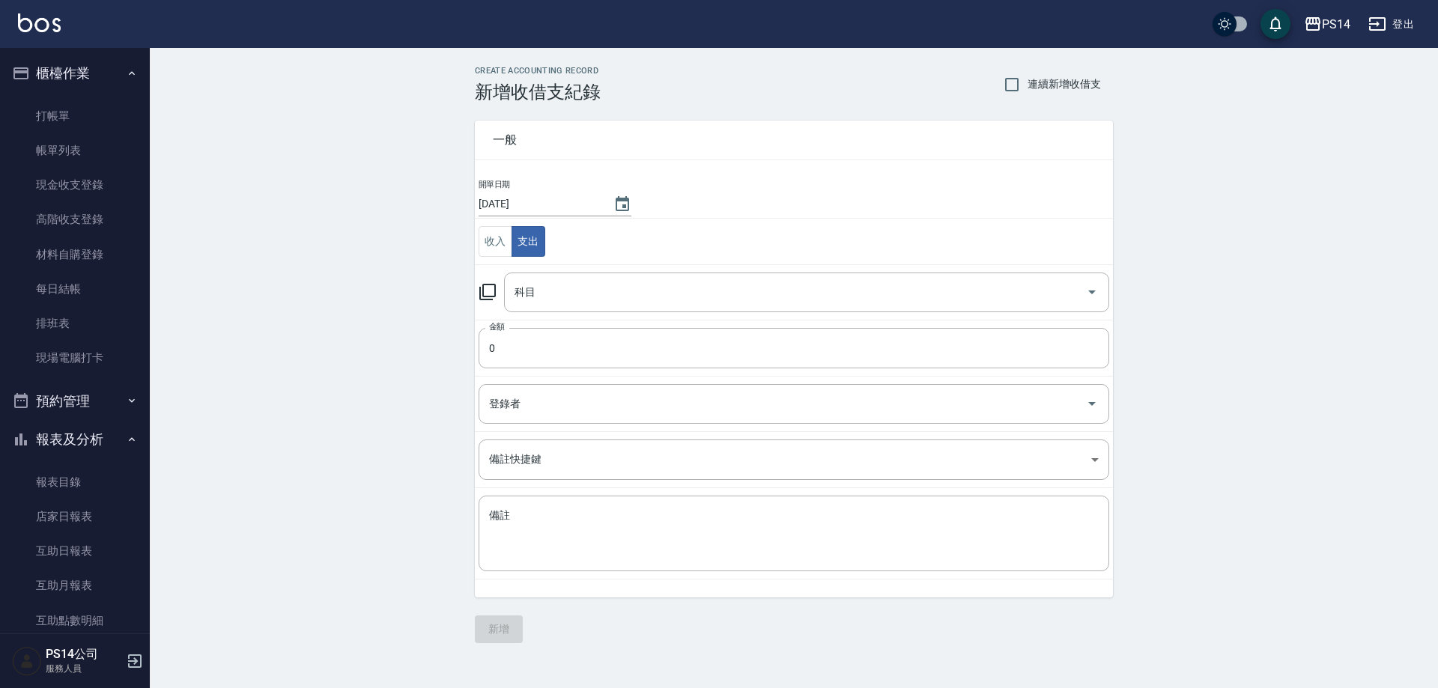
click at [568, 303] on input "科目" at bounding box center [795, 292] width 569 height 26
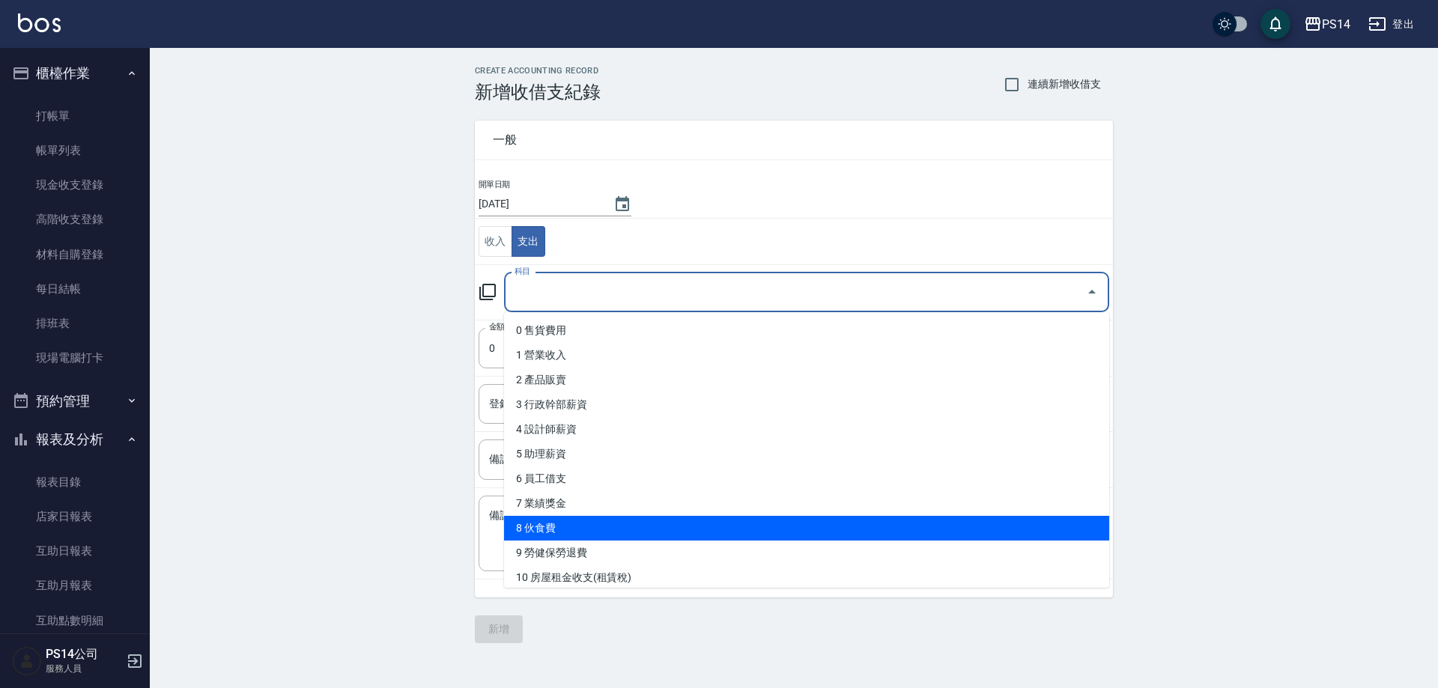
click at [583, 526] on li "8 伙食費" at bounding box center [806, 528] width 605 height 25
type input "8 伙食費"
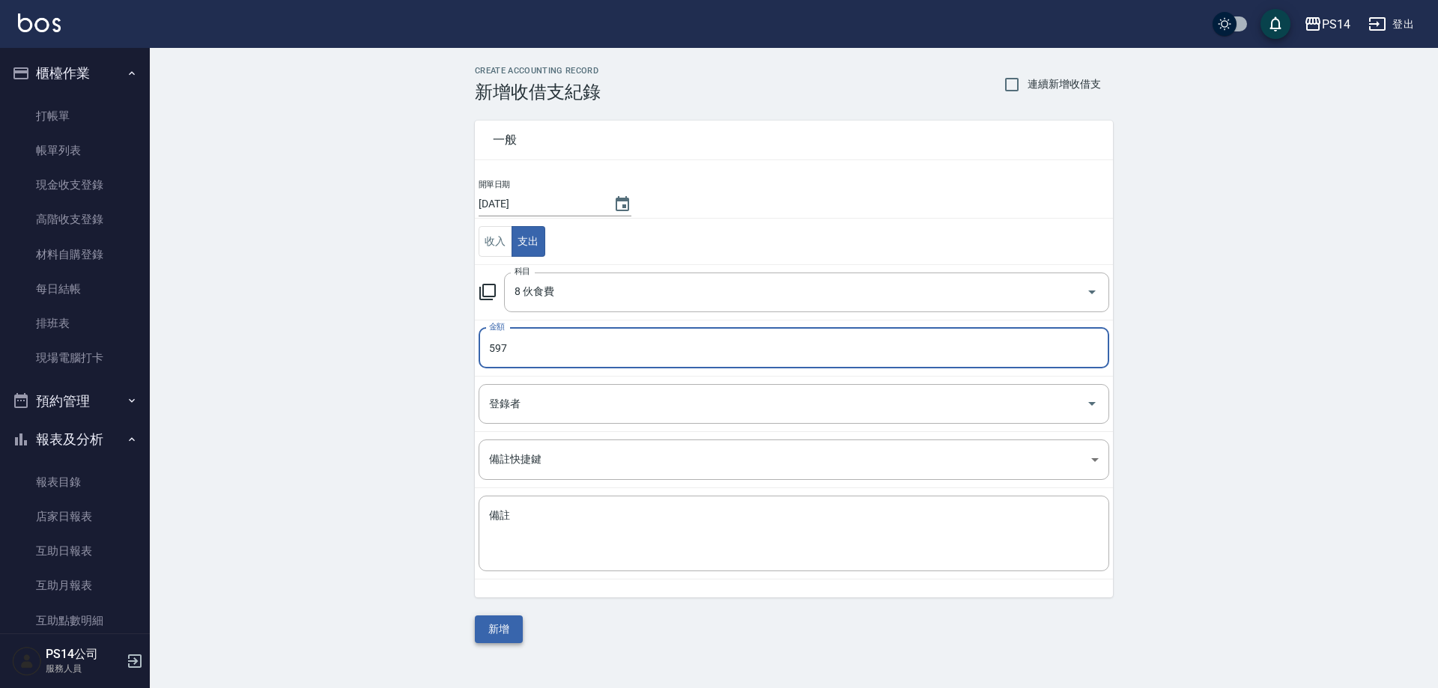
type input "597"
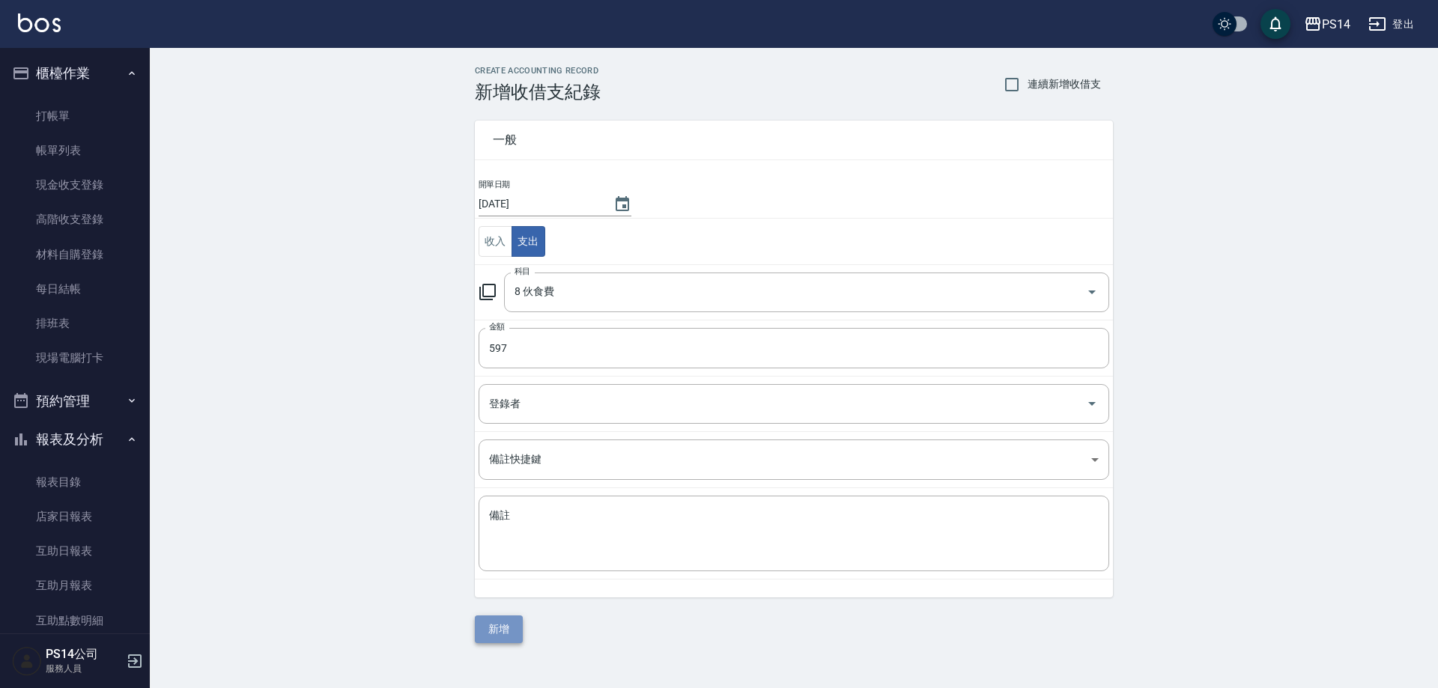
click at [491, 623] on button "新增" at bounding box center [499, 630] width 48 height 28
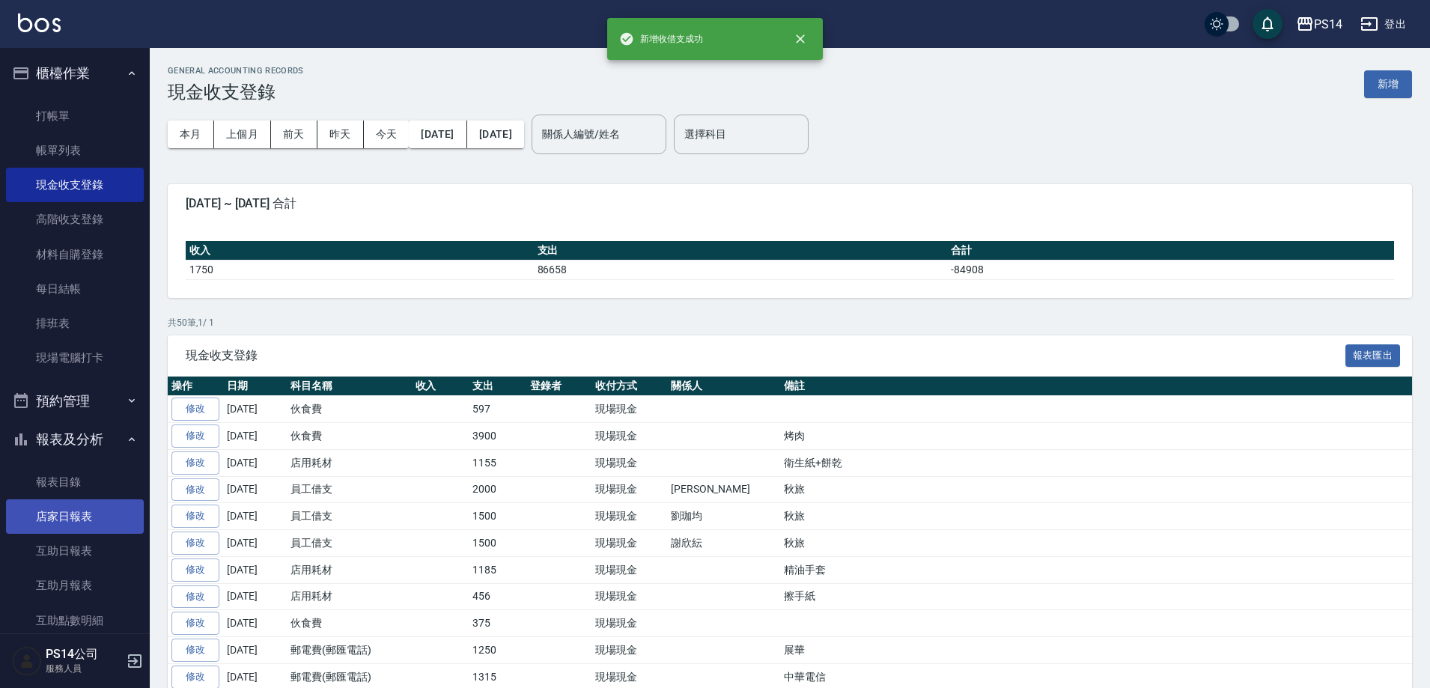
click at [100, 500] on link "店家日報表" at bounding box center [75, 517] width 138 height 34
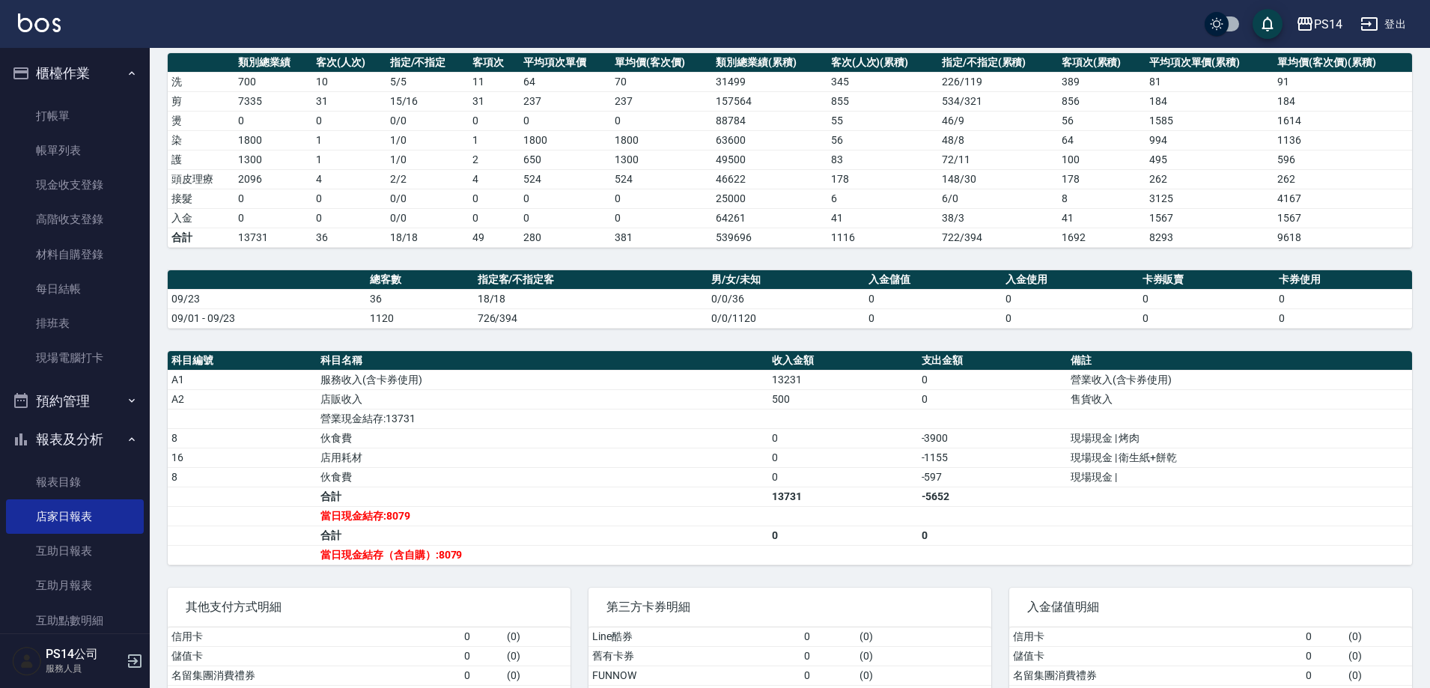
scroll to position [225, 0]
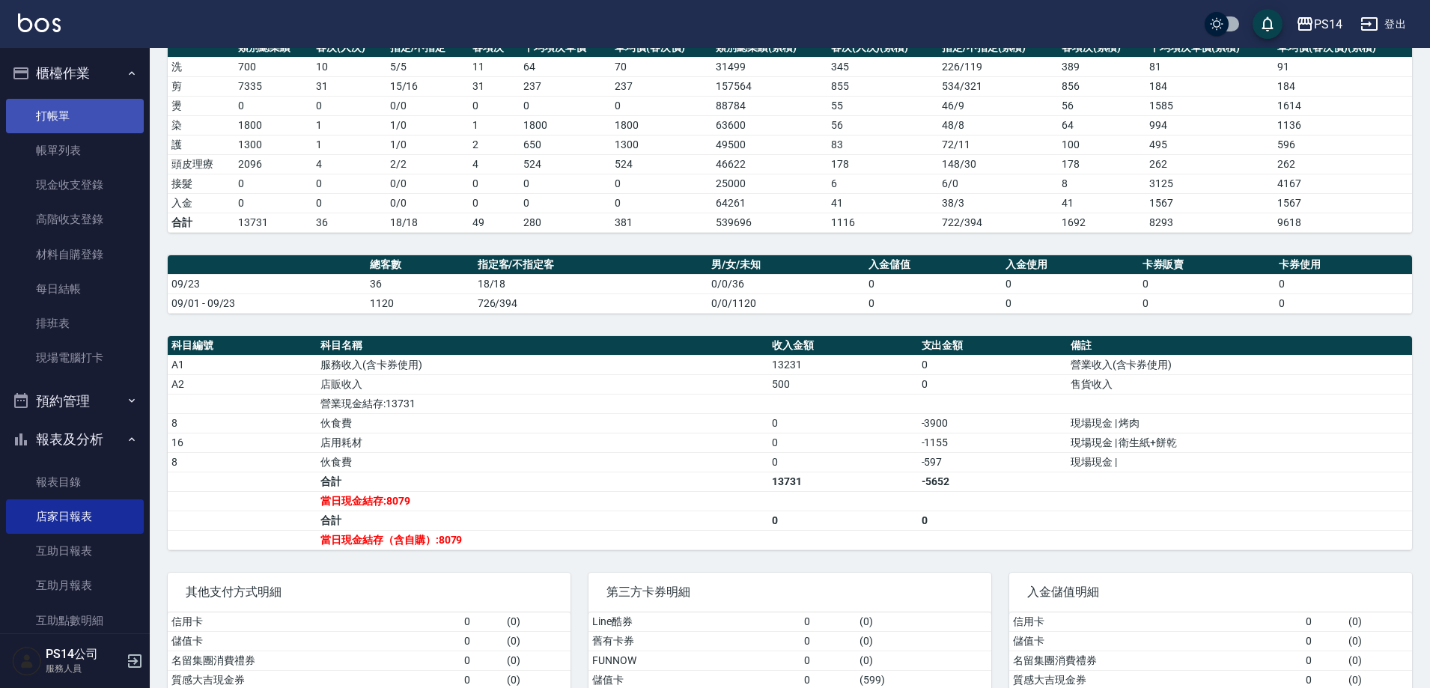
click at [17, 117] on link "打帳單" at bounding box center [75, 116] width 138 height 34
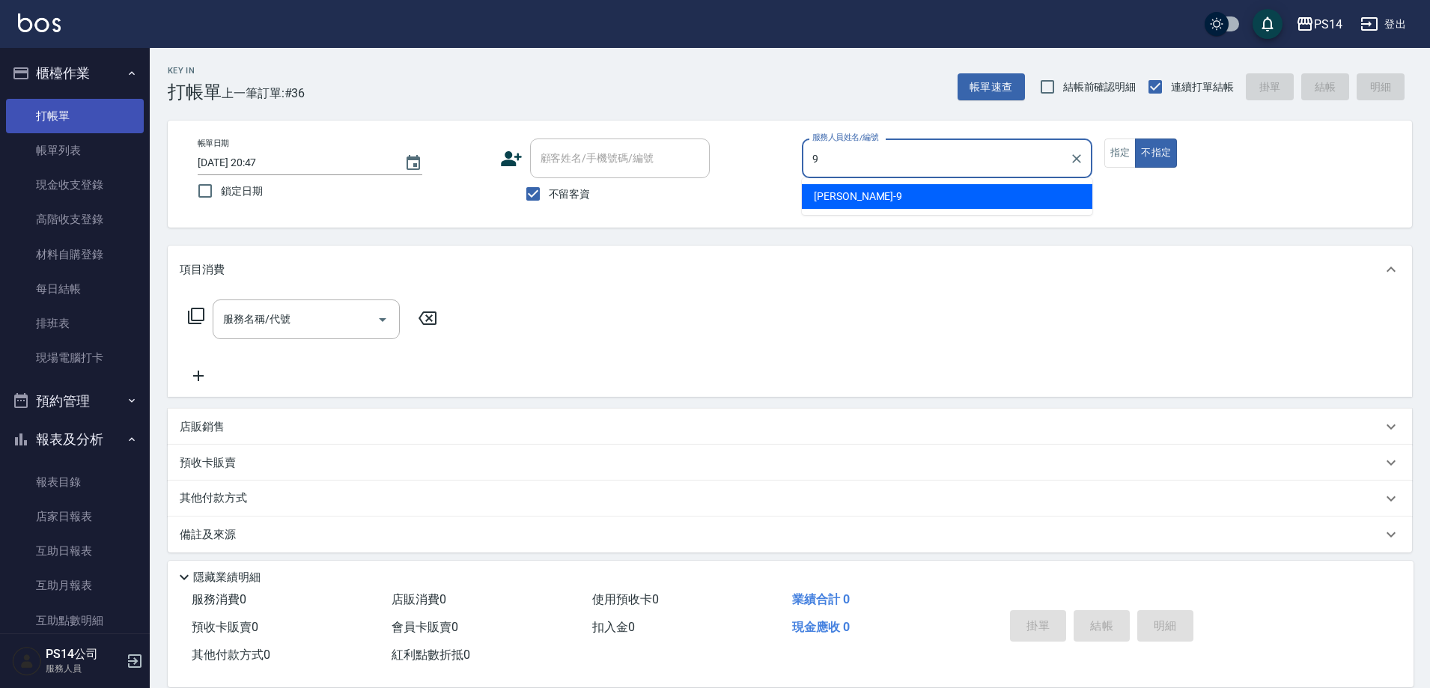
type input "[PERSON_NAME]-9"
type button "false"
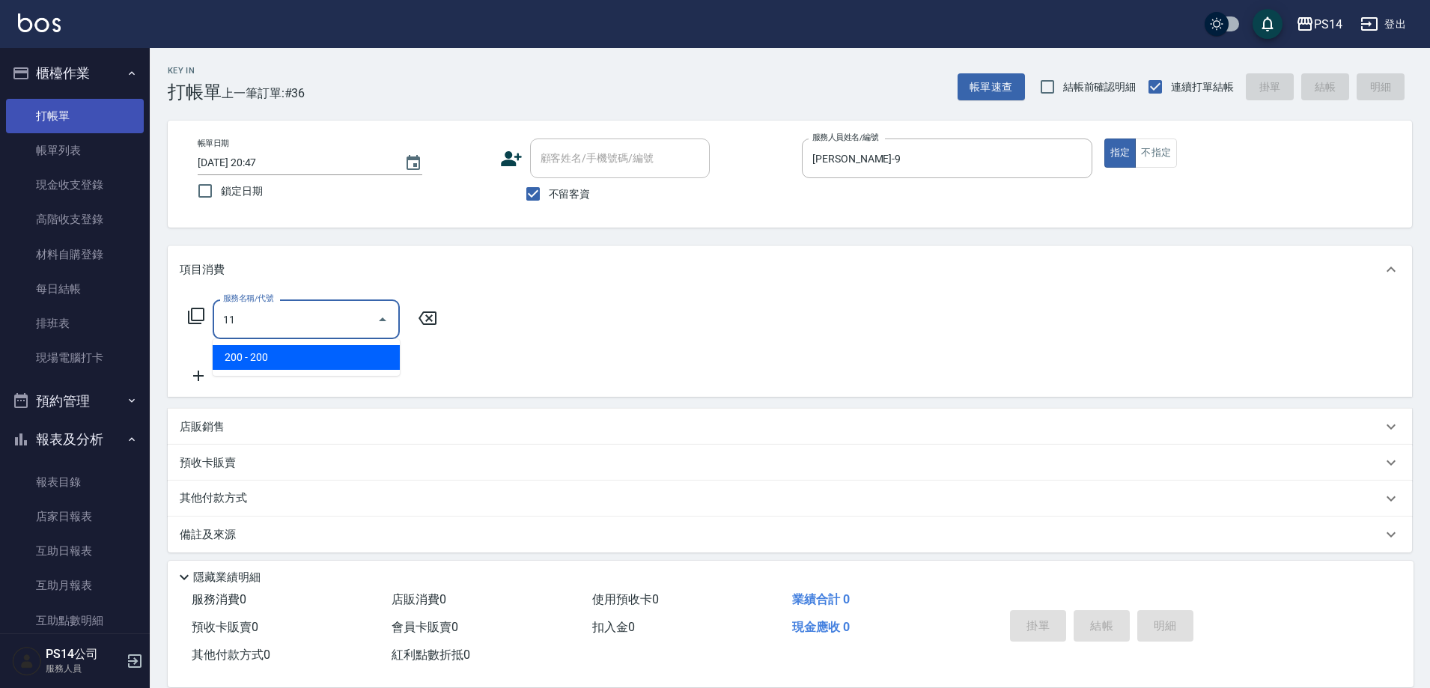
type input "1"
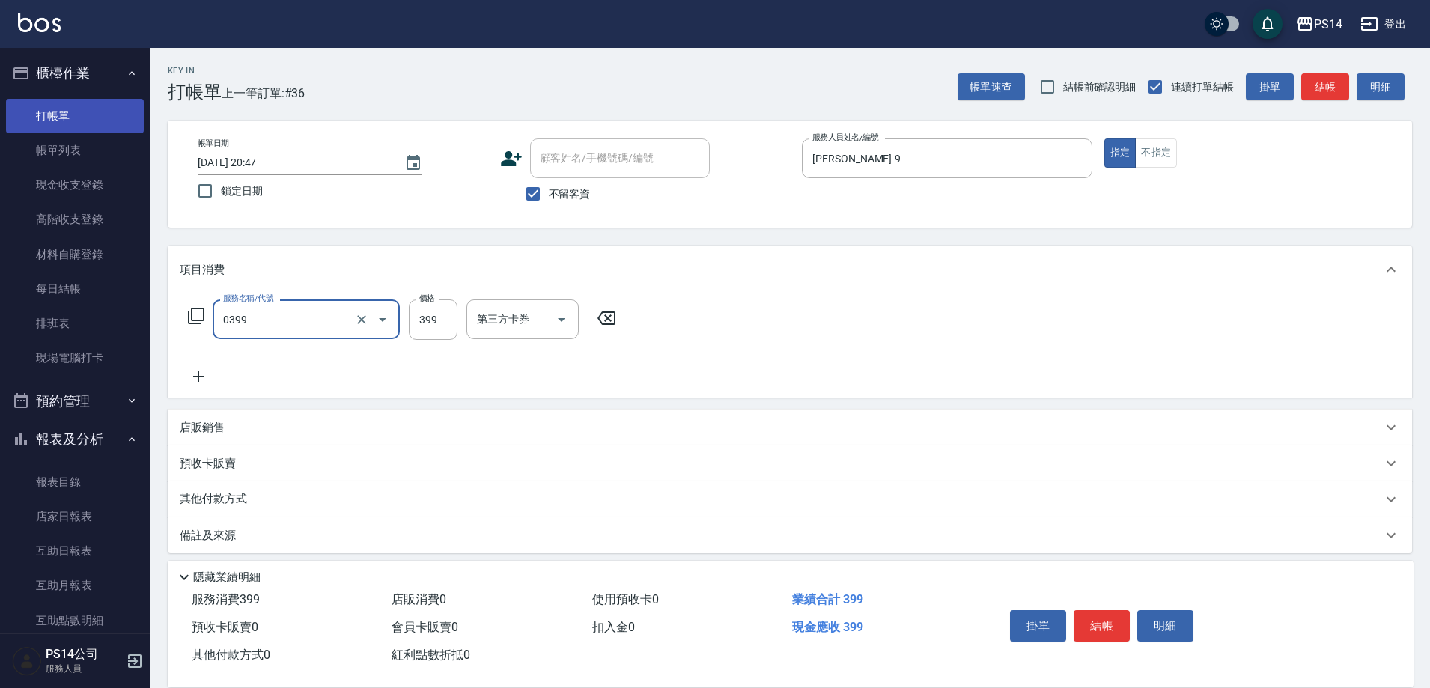
type input "海鹽399(0399)"
type input "李祥君 -37"
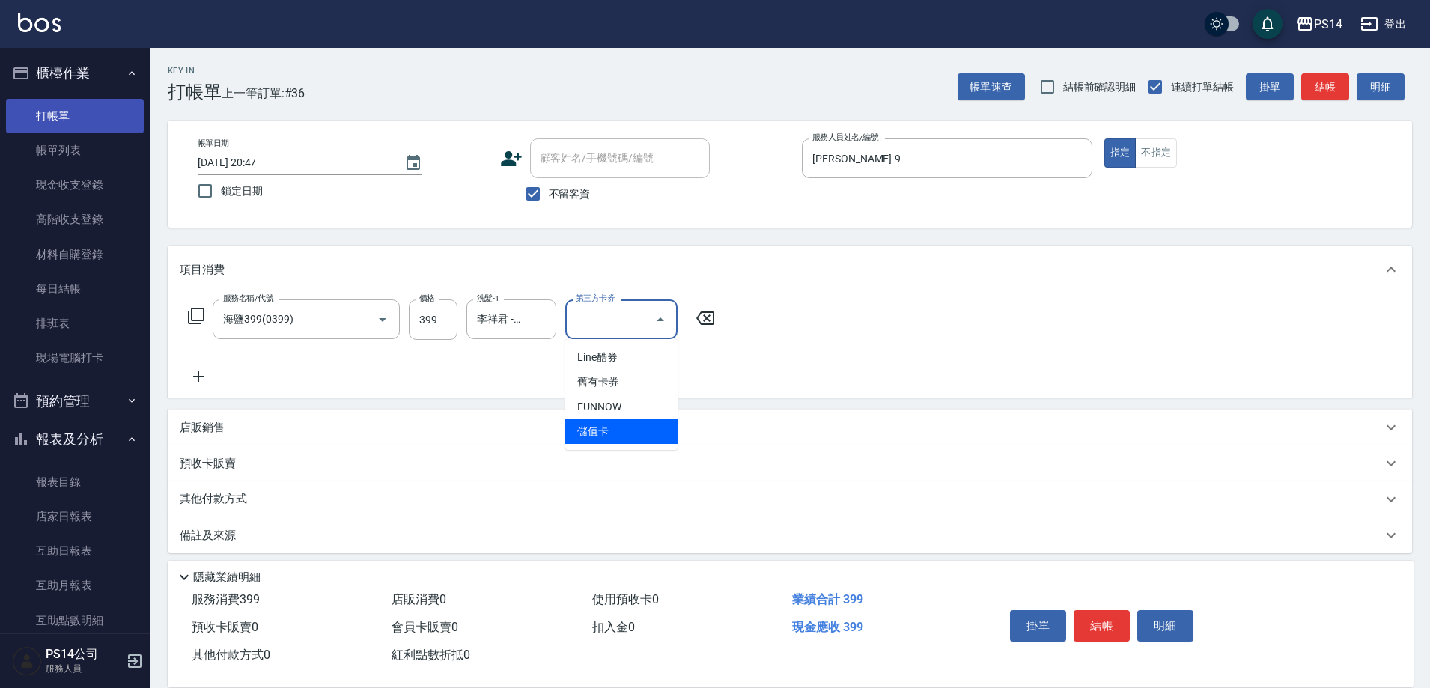
type input "儲值卡"
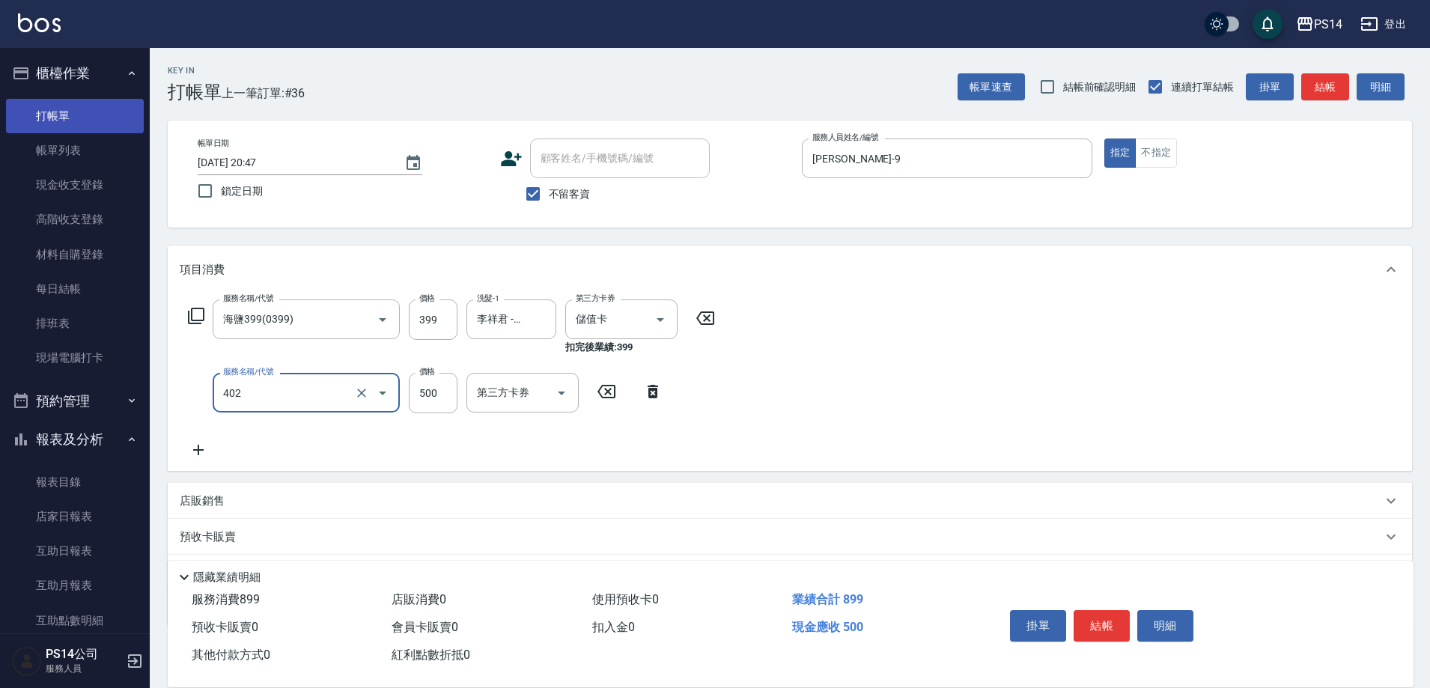
type input "500護(402)"
type input "1000"
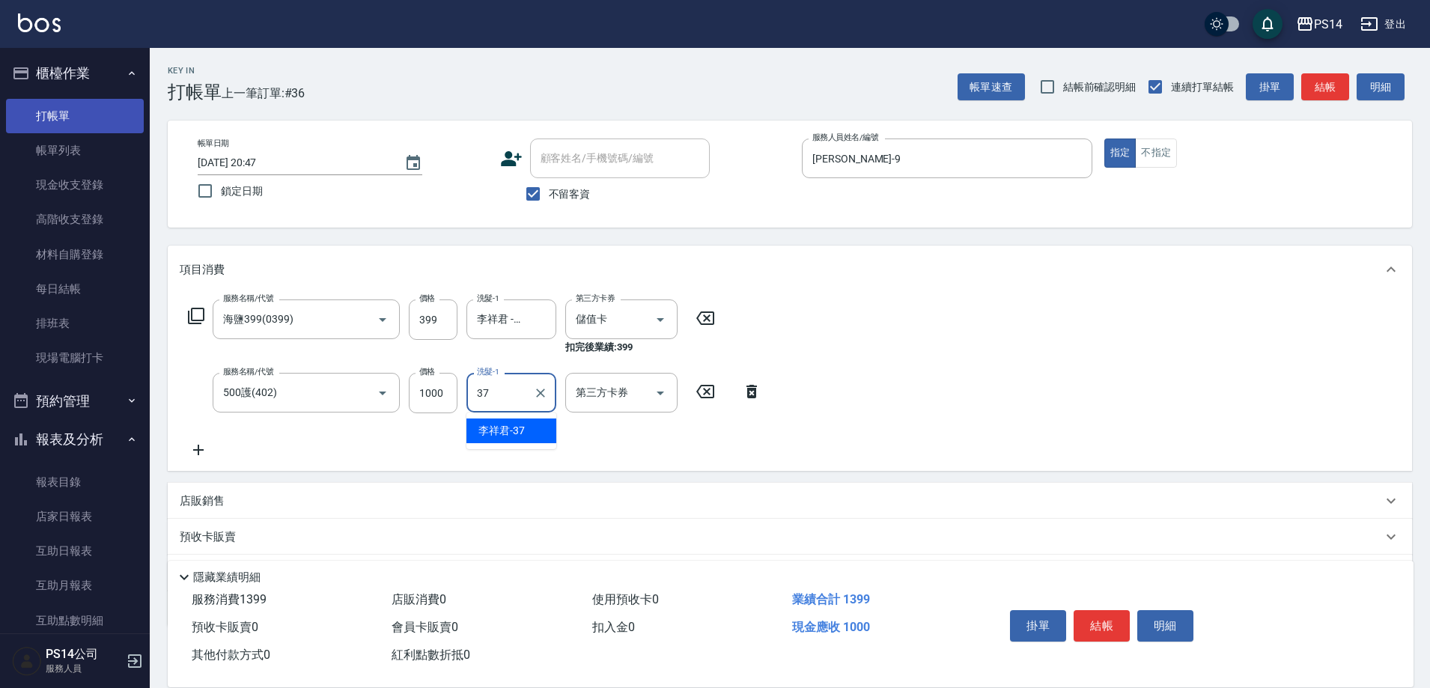
type input "李祥君 -37"
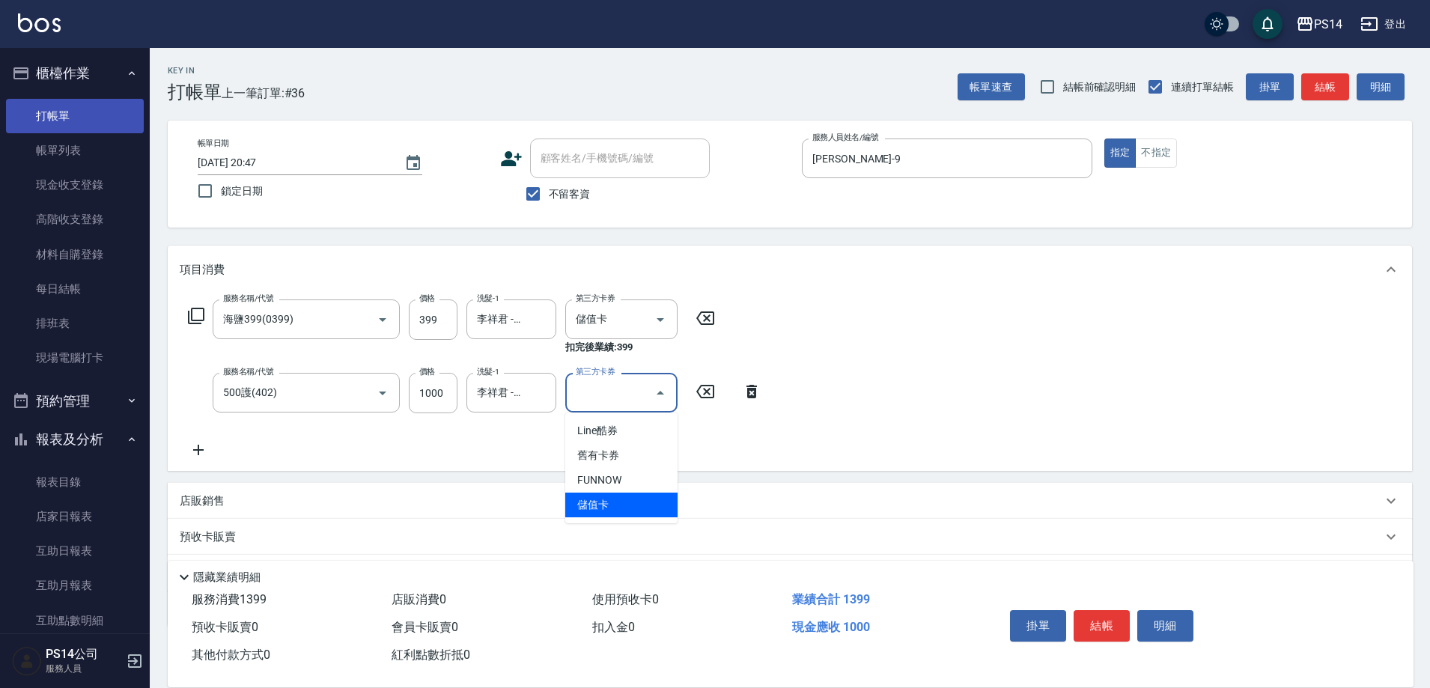
type input "儲值卡"
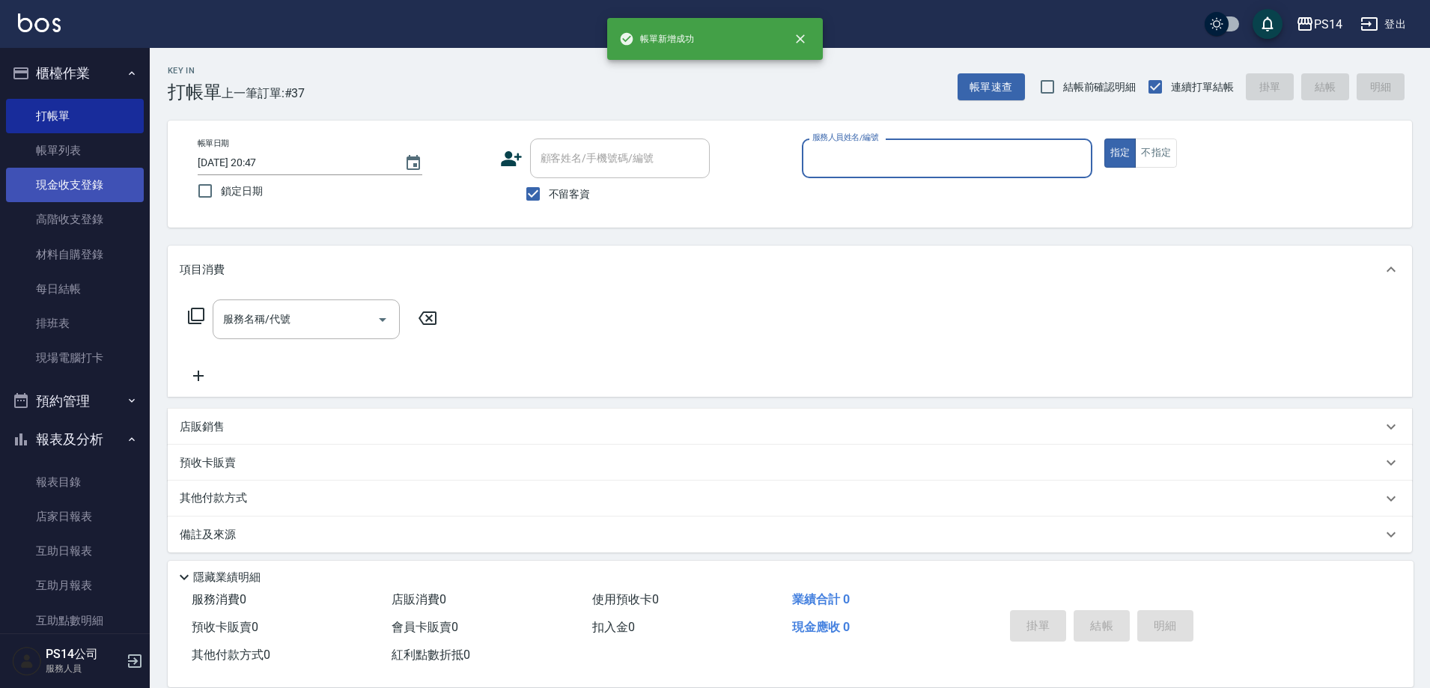
click at [69, 173] on link "現金收支登錄" at bounding box center [75, 185] width 138 height 34
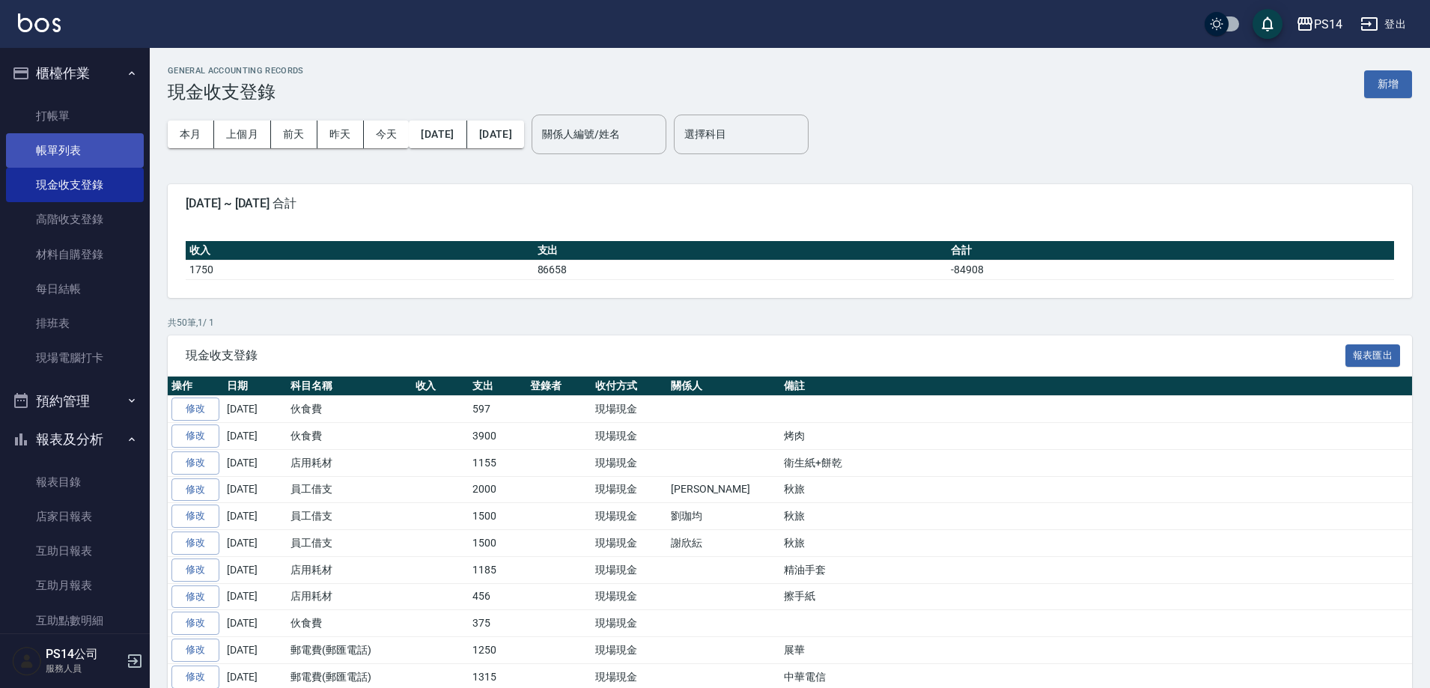
click at [71, 148] on link "帳單列表" at bounding box center [75, 150] width 138 height 34
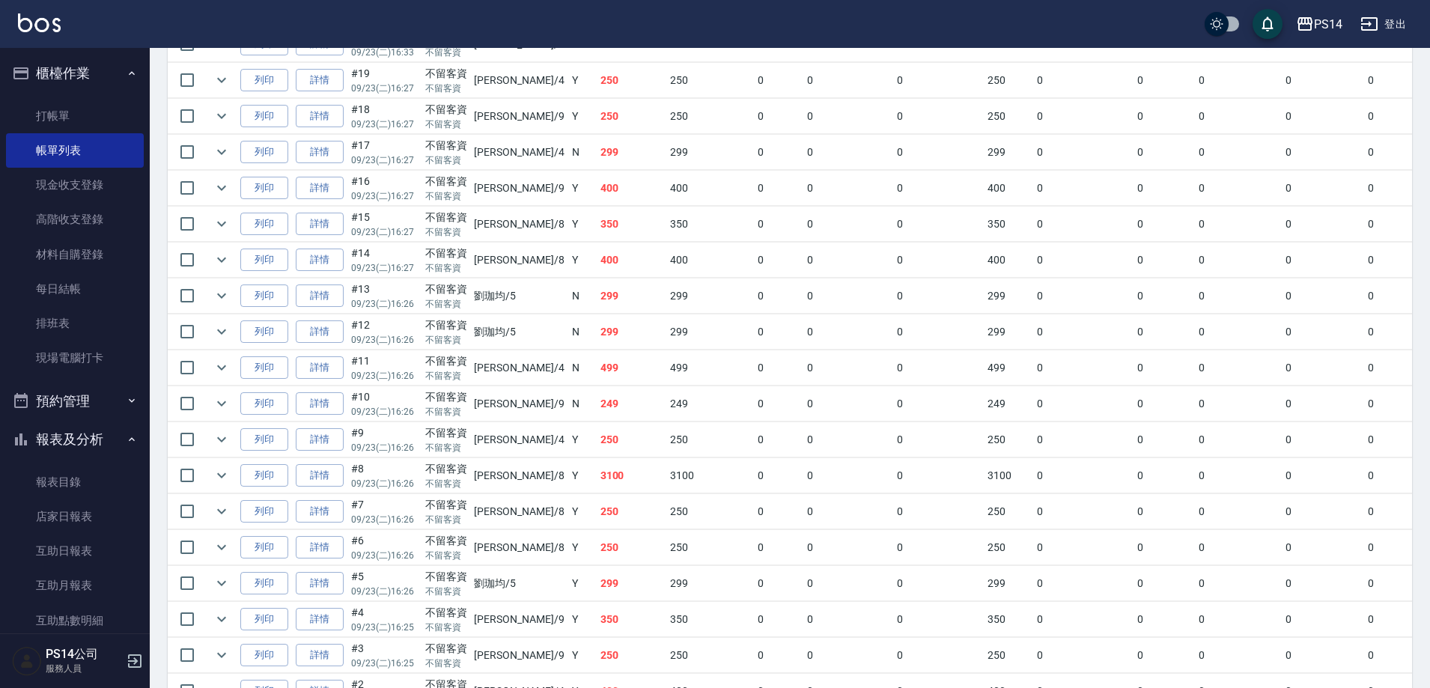
scroll to position [1162, 0]
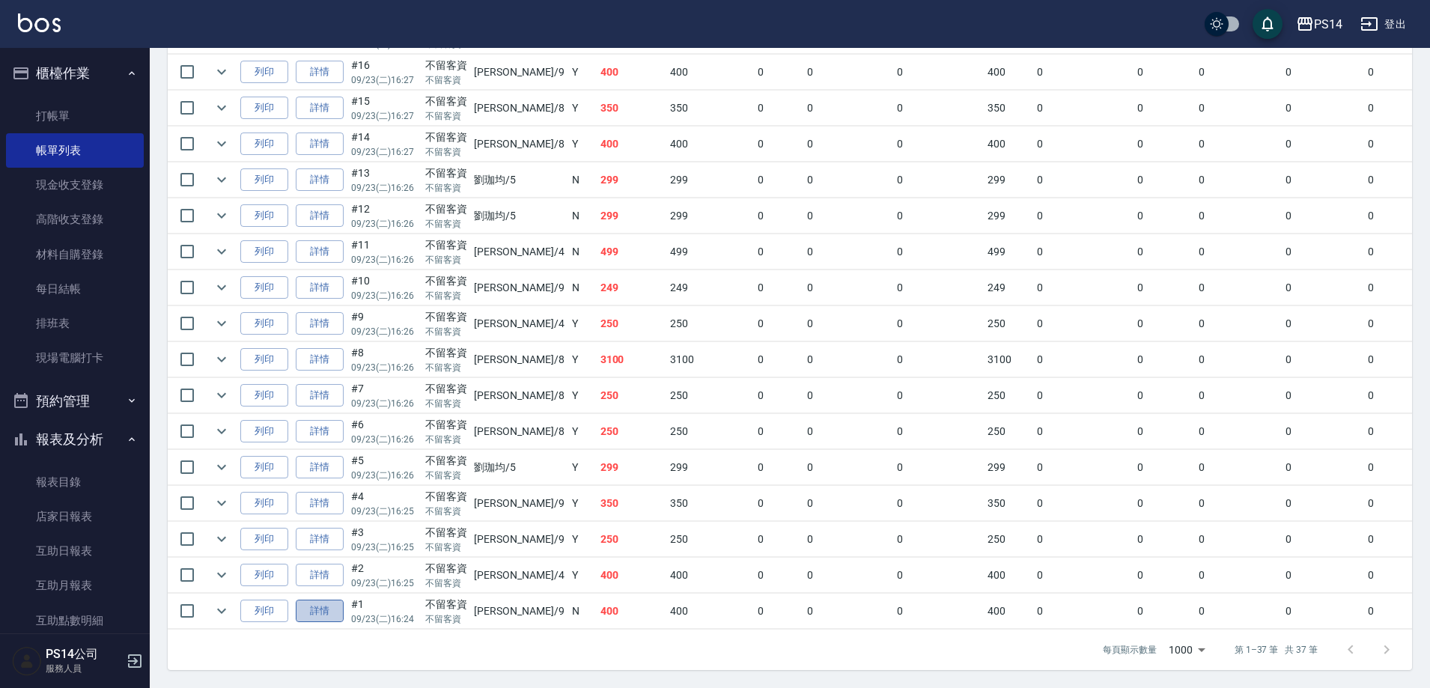
click at [315, 606] on link "詳情" at bounding box center [320, 611] width 48 height 23
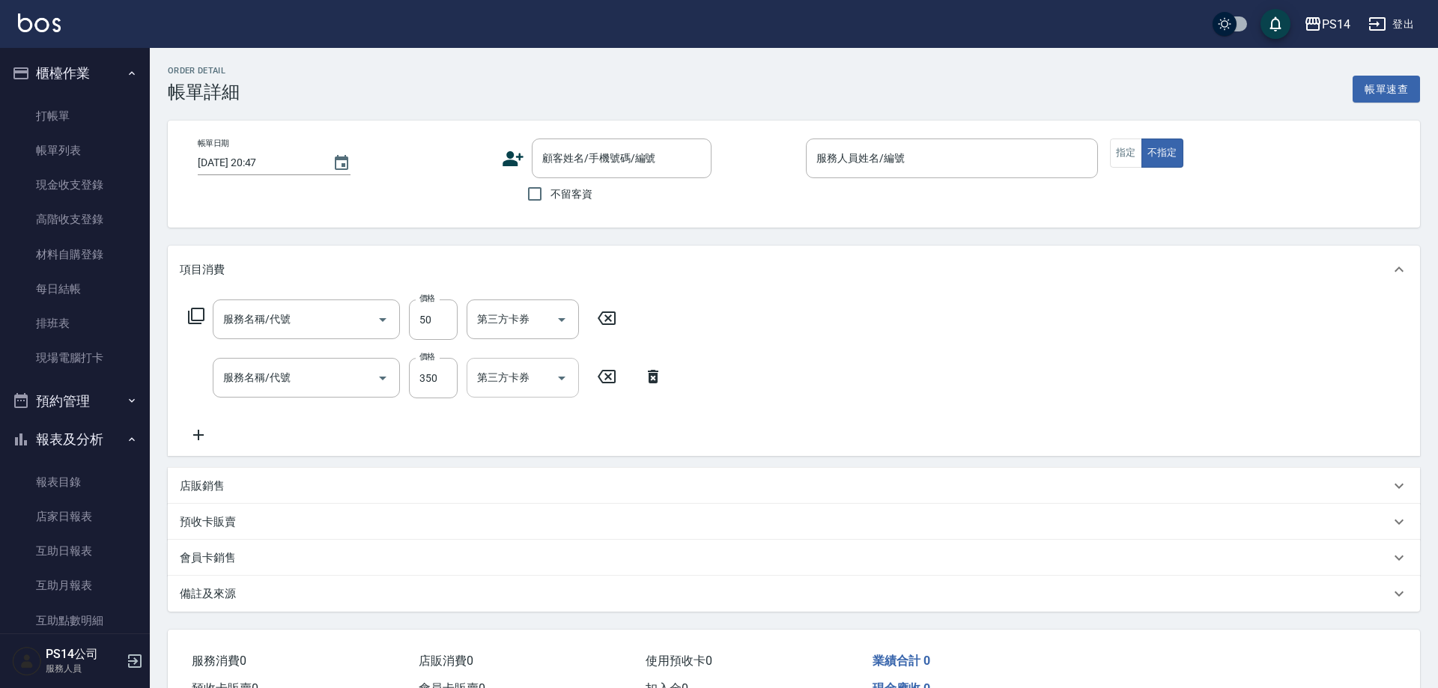
type input "[DATE] 16:24"
checkbox input "true"
type input "[PERSON_NAME]-9"
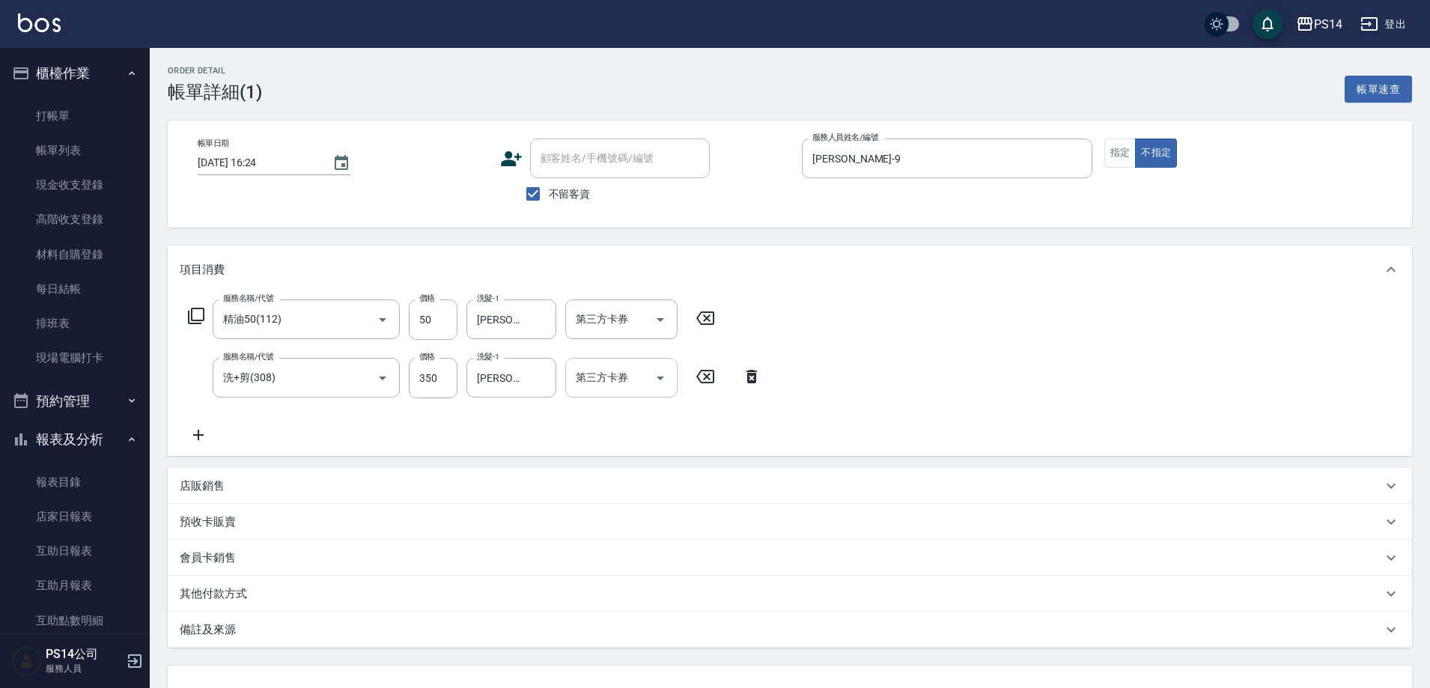
type input "精油50(112)"
type input "洗+剪(308)"
click at [664, 328] on icon "Open" at bounding box center [661, 320] width 18 height 18
click at [635, 440] on span "儲值卡" at bounding box center [621, 431] width 112 height 25
type input "儲值卡"
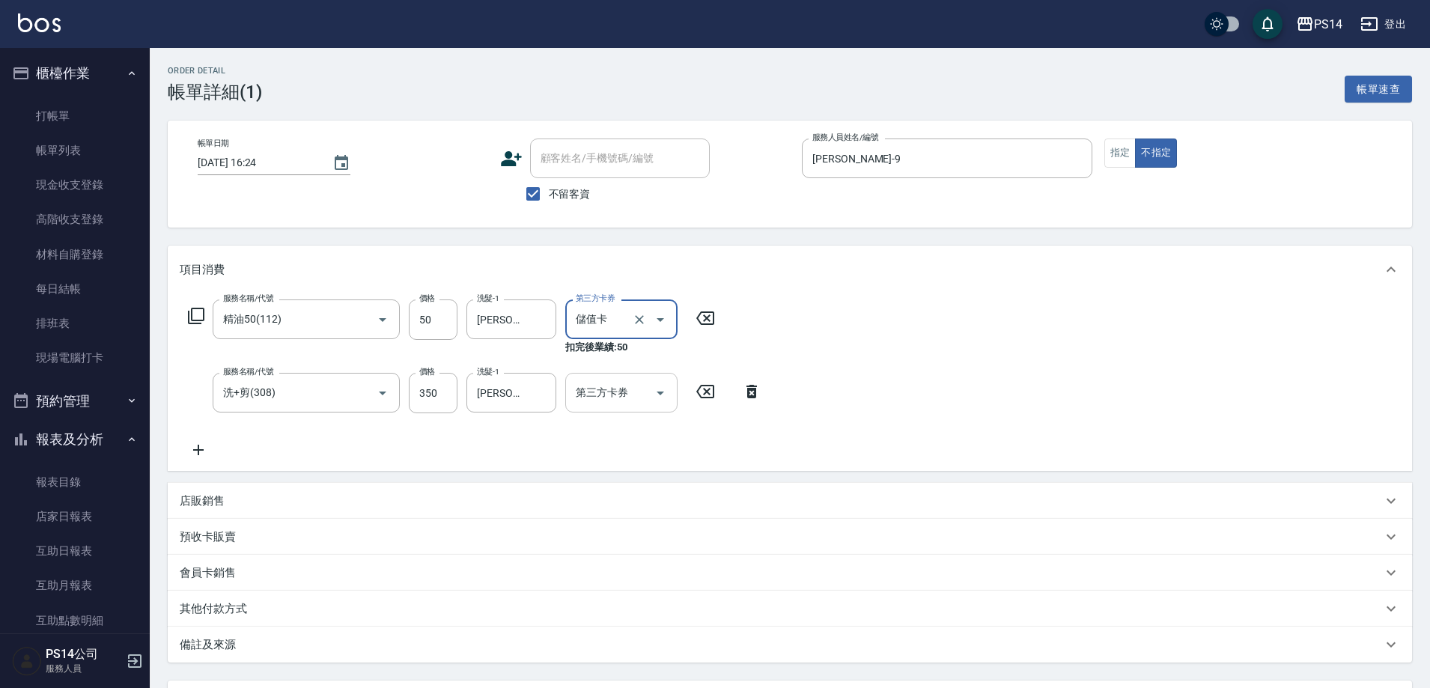
click at [655, 392] on icon "Open" at bounding box center [661, 393] width 18 height 18
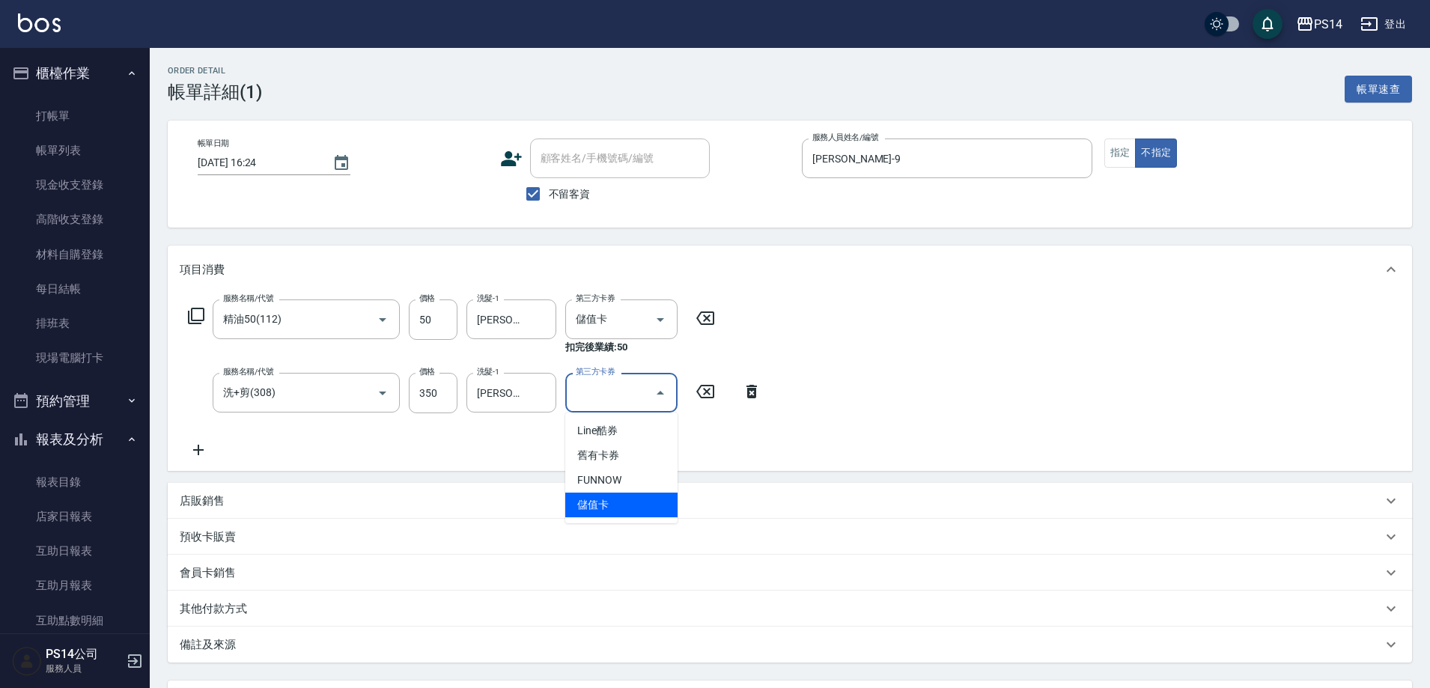
click at [647, 507] on span "儲值卡" at bounding box center [621, 505] width 112 height 25
type input "儲值卡"
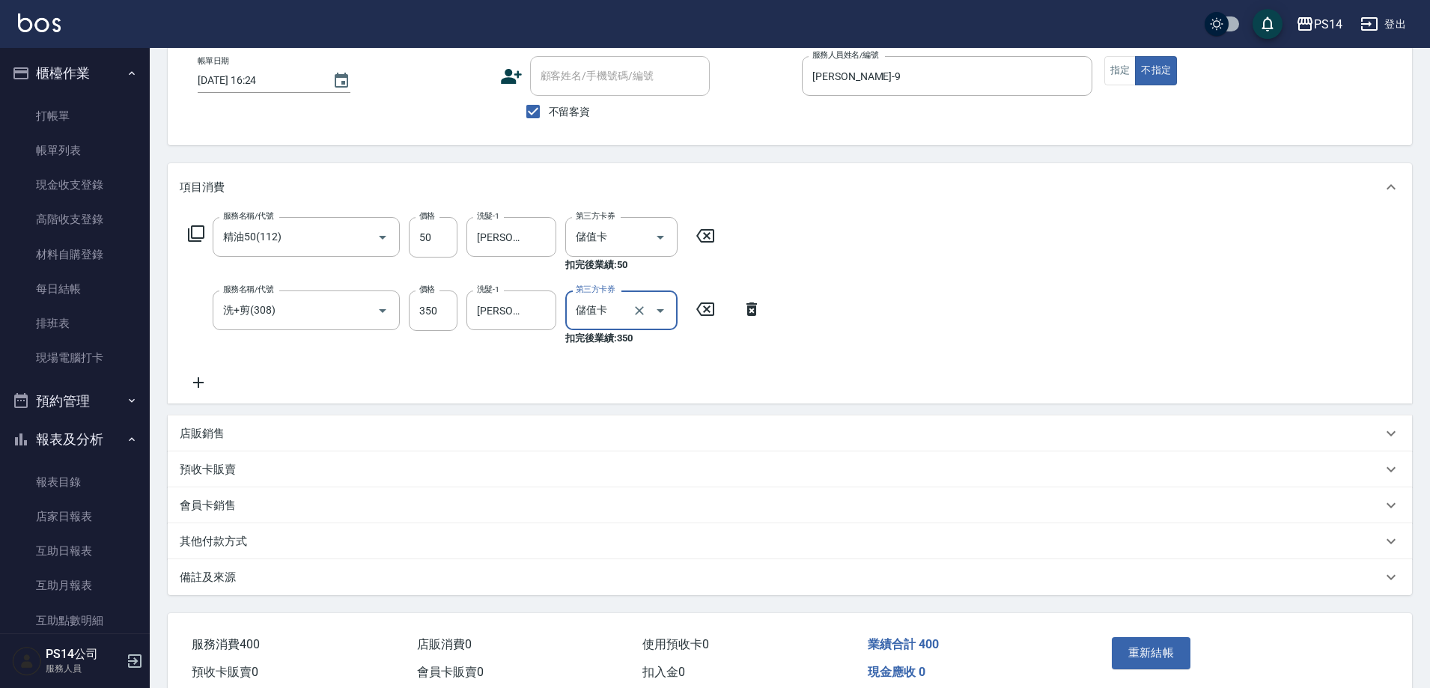
scroll to position [151, 0]
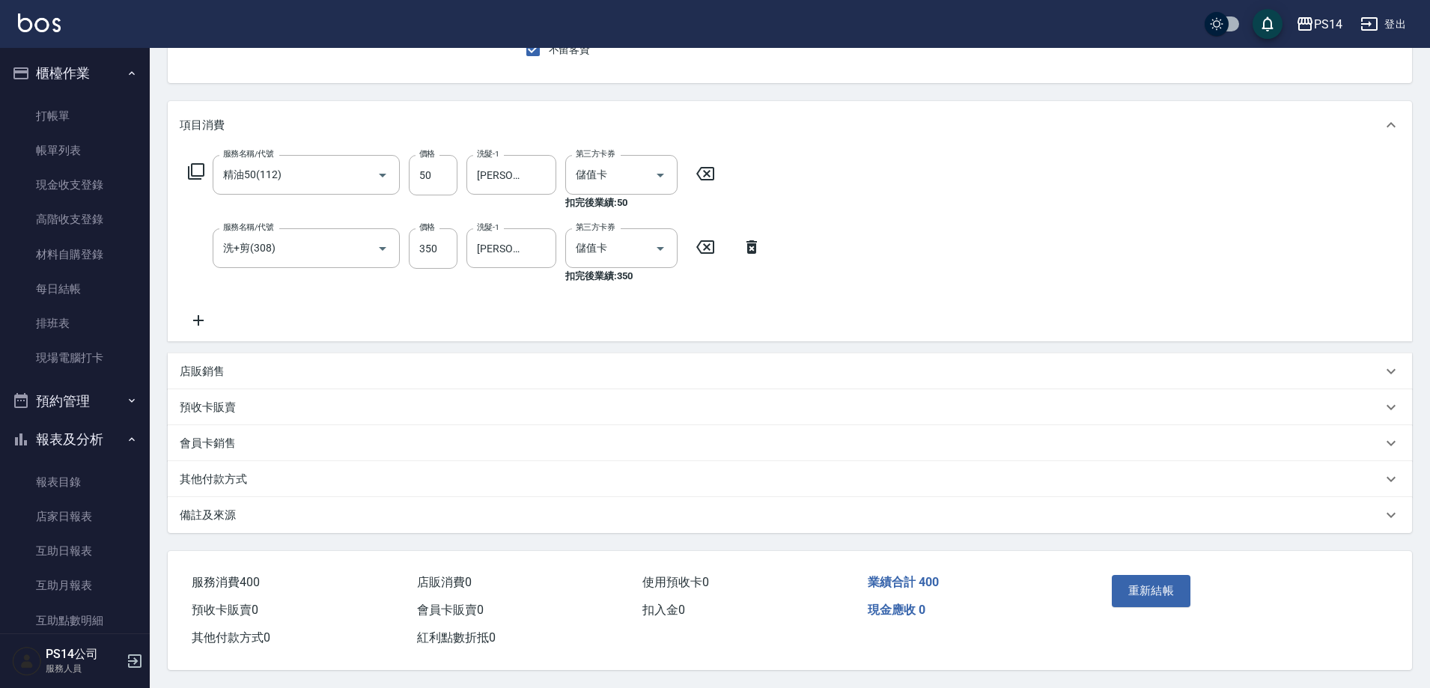
click at [1160, 613] on div "重新結帳" at bounding box center [1174, 601] width 136 height 65
click at [1162, 585] on button "重新結帳" at bounding box center [1151, 590] width 79 height 31
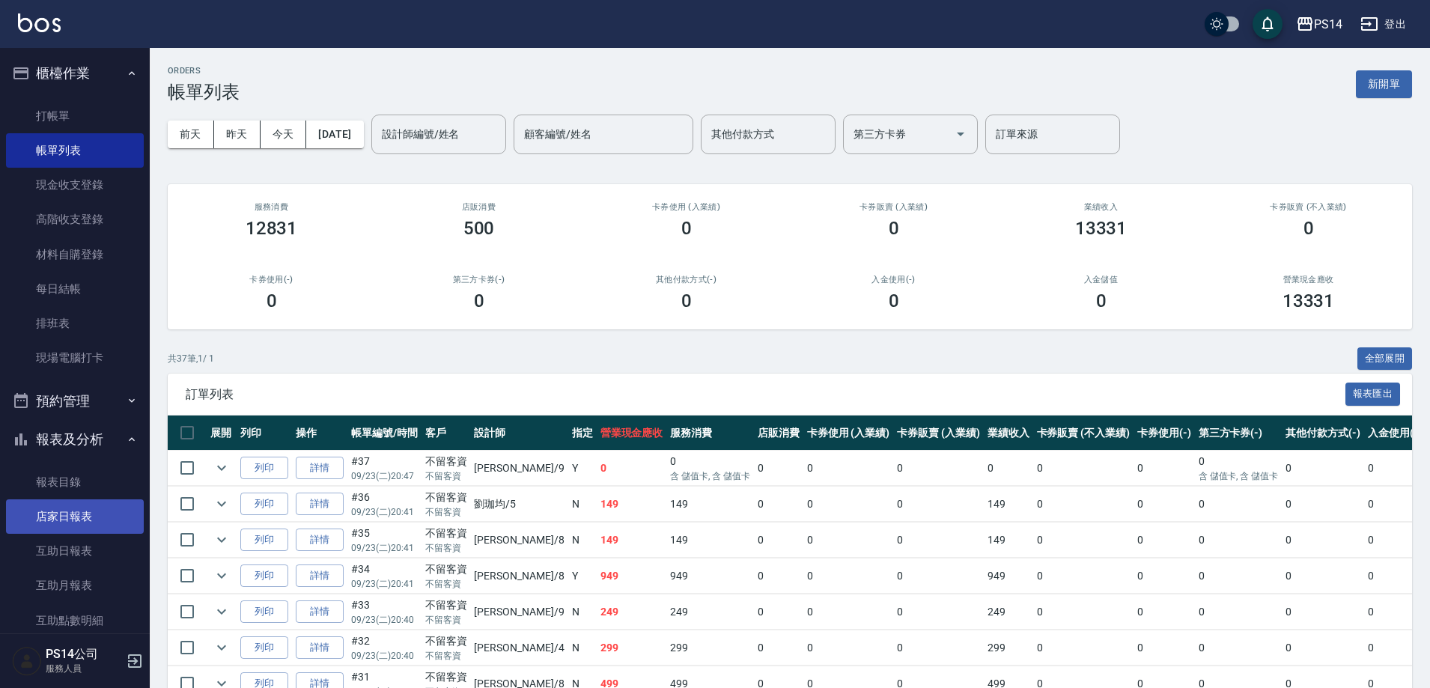
click at [53, 517] on link "店家日報表" at bounding box center [75, 517] width 138 height 34
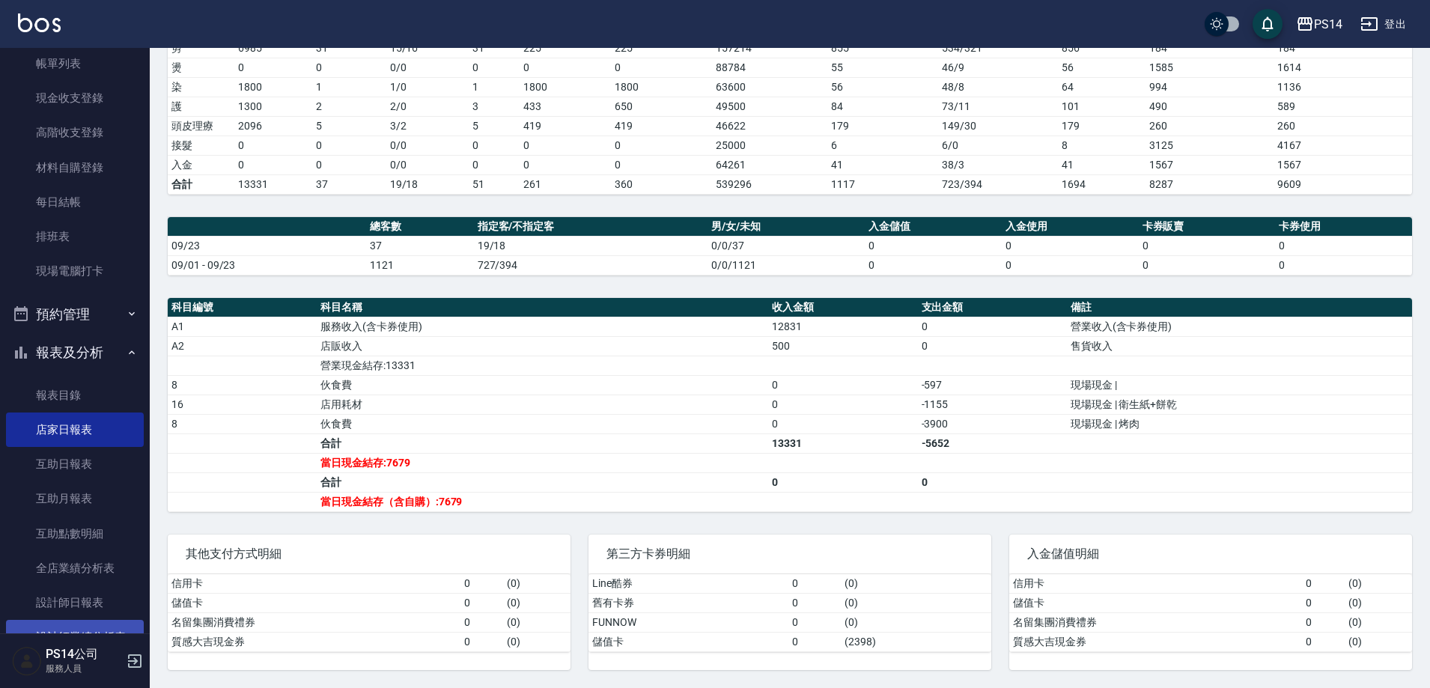
scroll to position [225, 0]
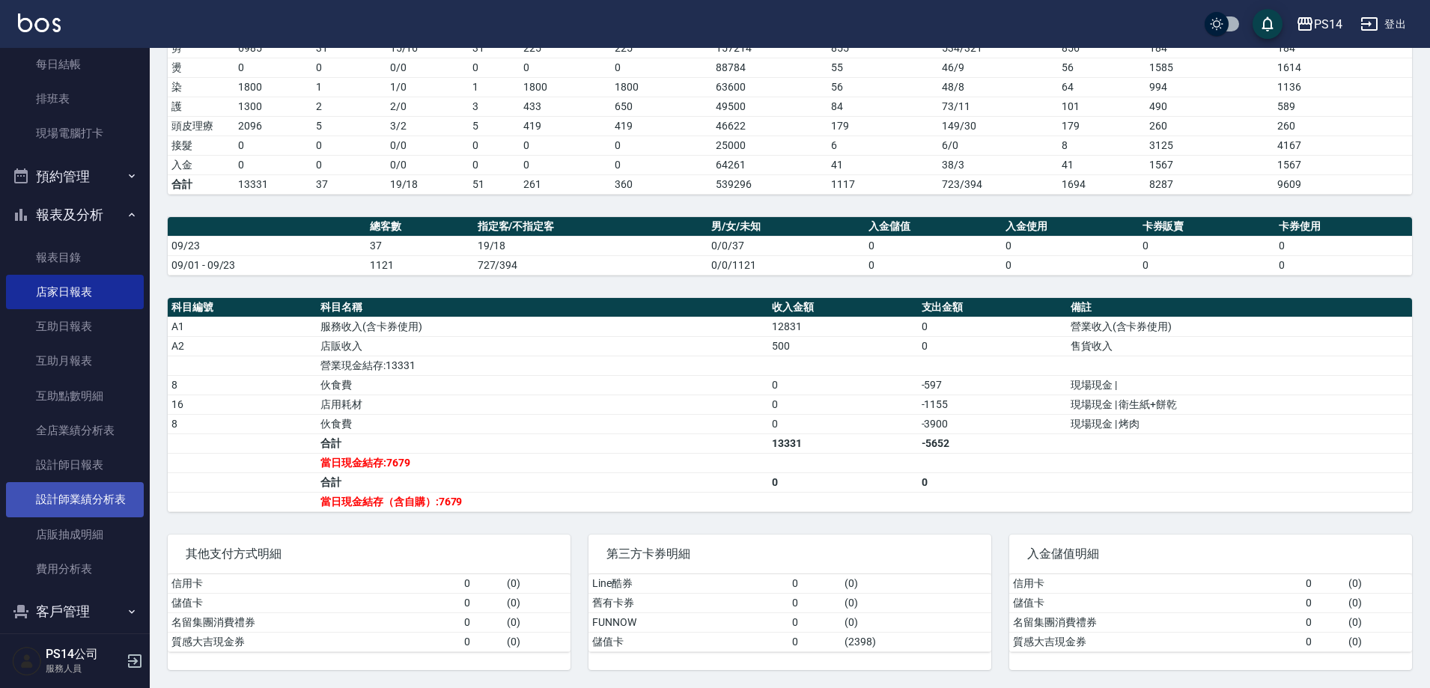
click at [76, 494] on link "設計師業績分析表" at bounding box center [75, 499] width 138 height 34
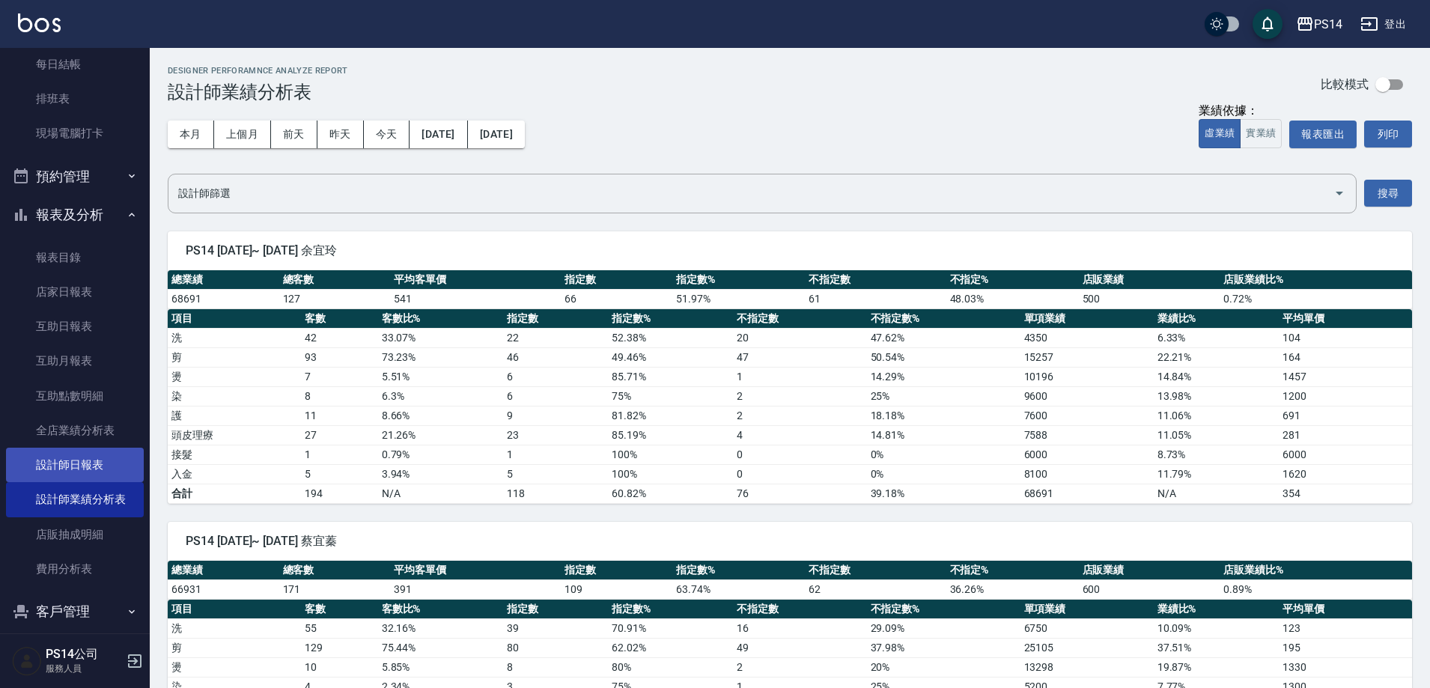
click at [88, 470] on link "設計師日報表" at bounding box center [75, 465] width 138 height 34
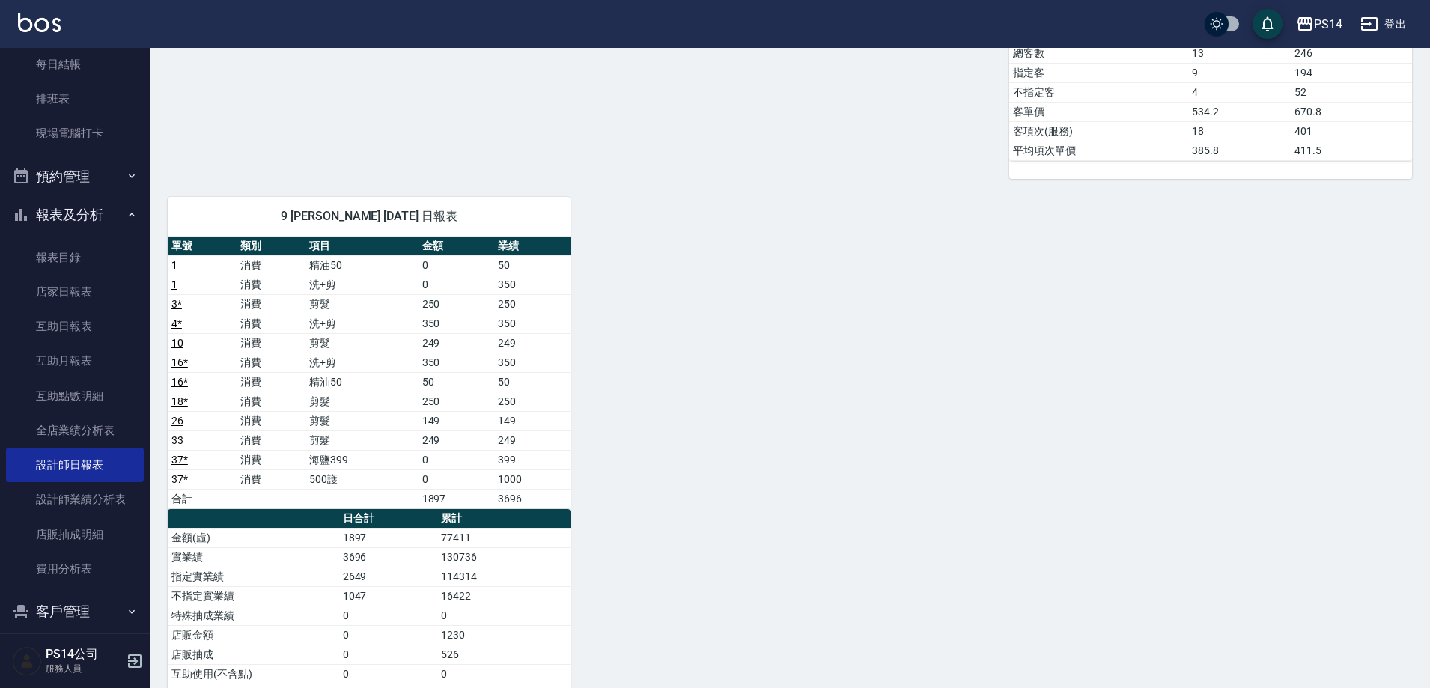
scroll to position [786, 0]
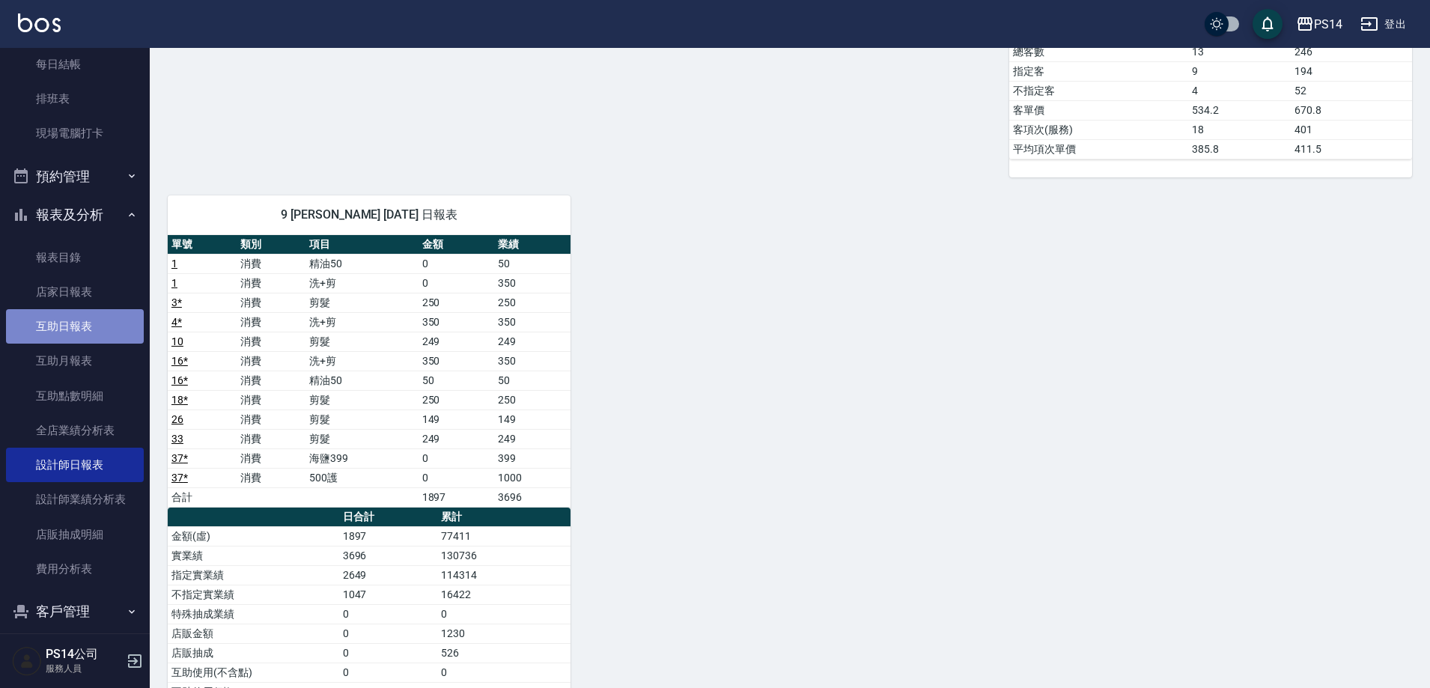
click at [85, 329] on link "互助日報表" at bounding box center [75, 326] width 138 height 34
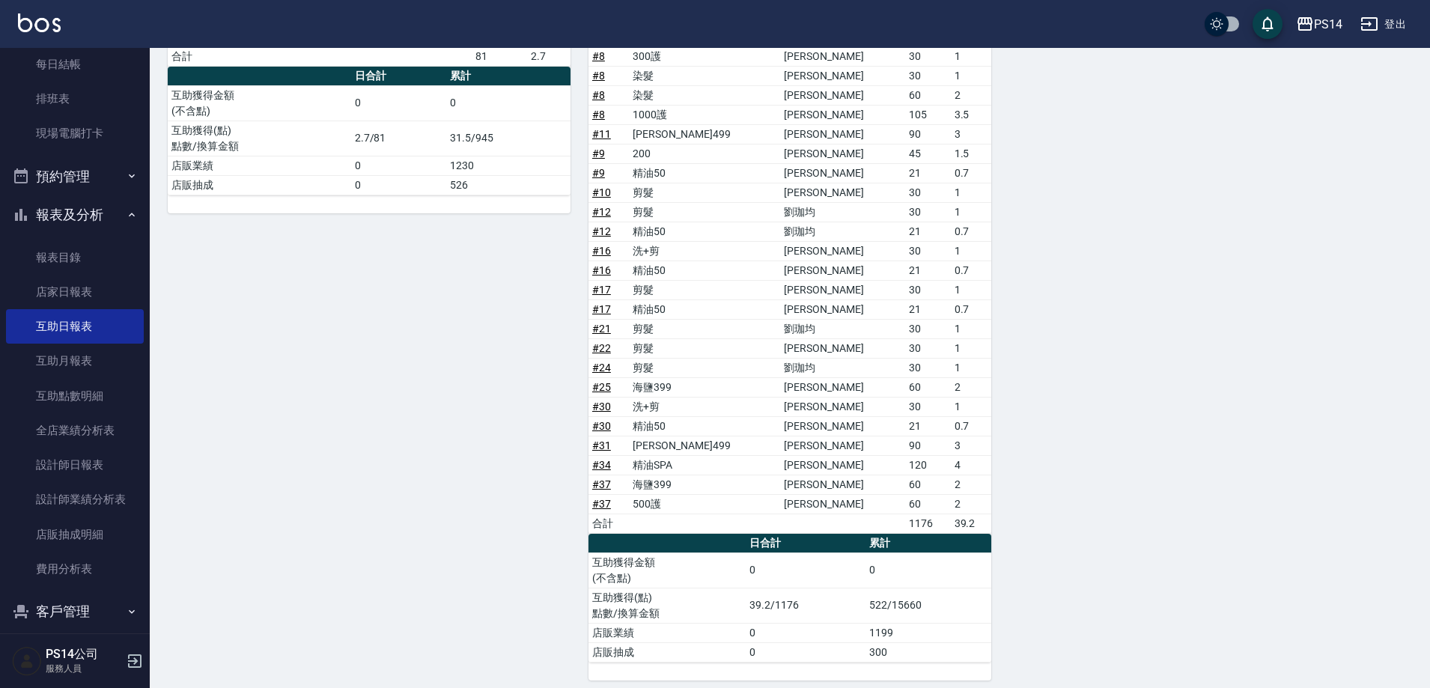
scroll to position [643, 0]
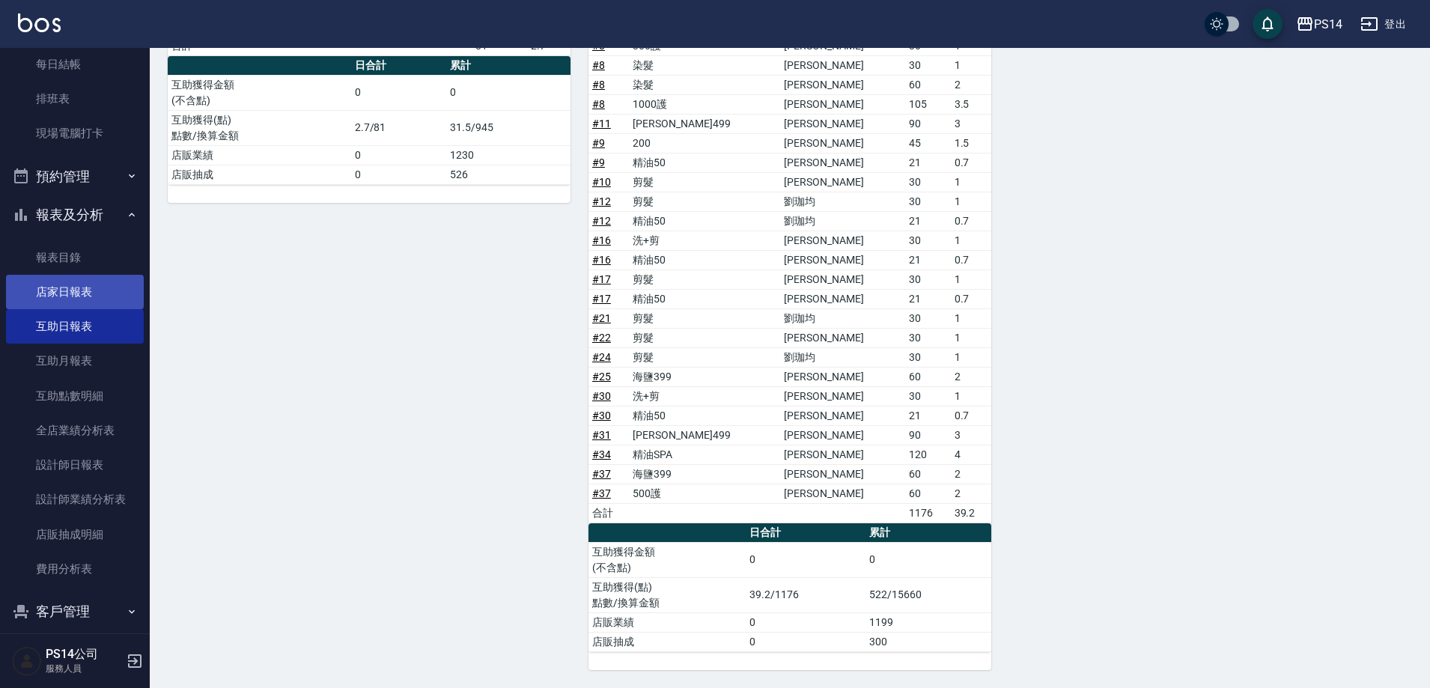
click at [94, 290] on link "店家日報表" at bounding box center [75, 292] width 138 height 34
